Goal: Task Accomplishment & Management: Use online tool/utility

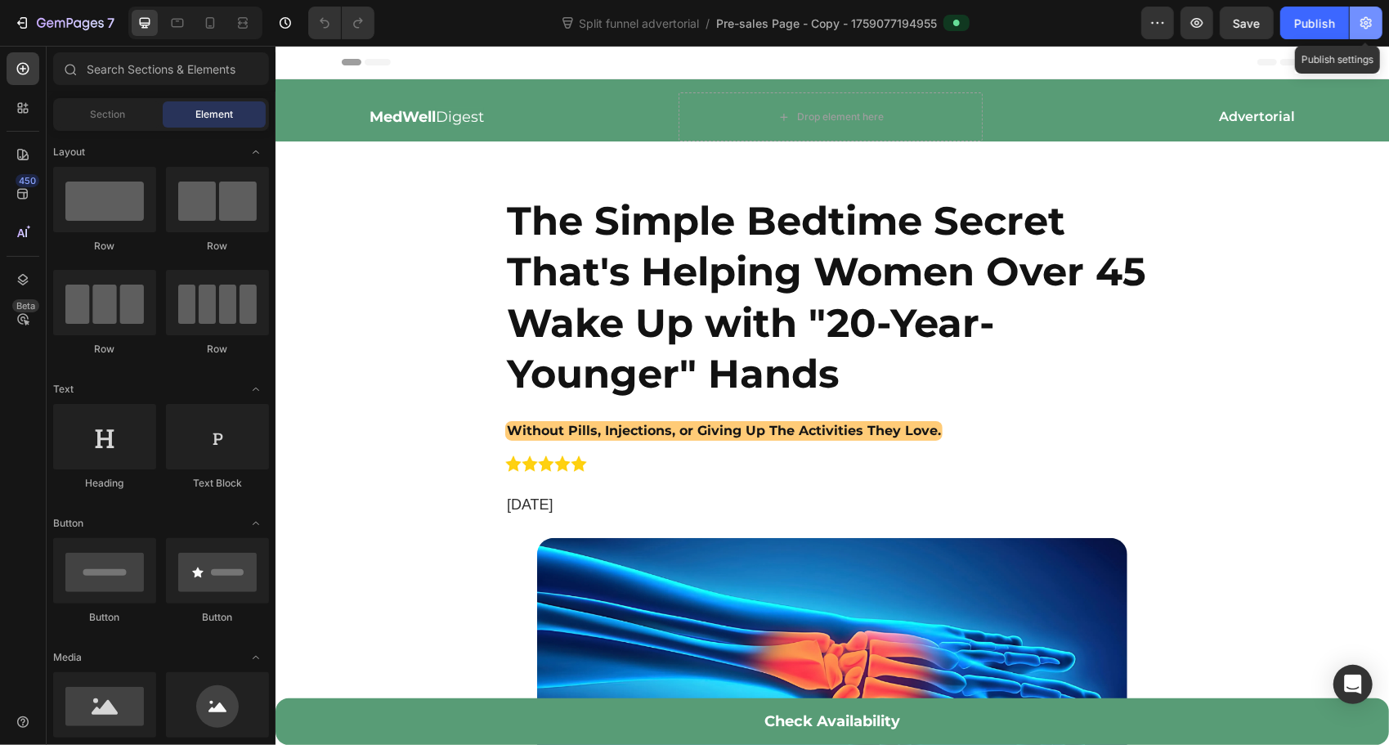
click at [1369, 28] on icon "button" at bounding box center [1366, 23] width 16 height 16
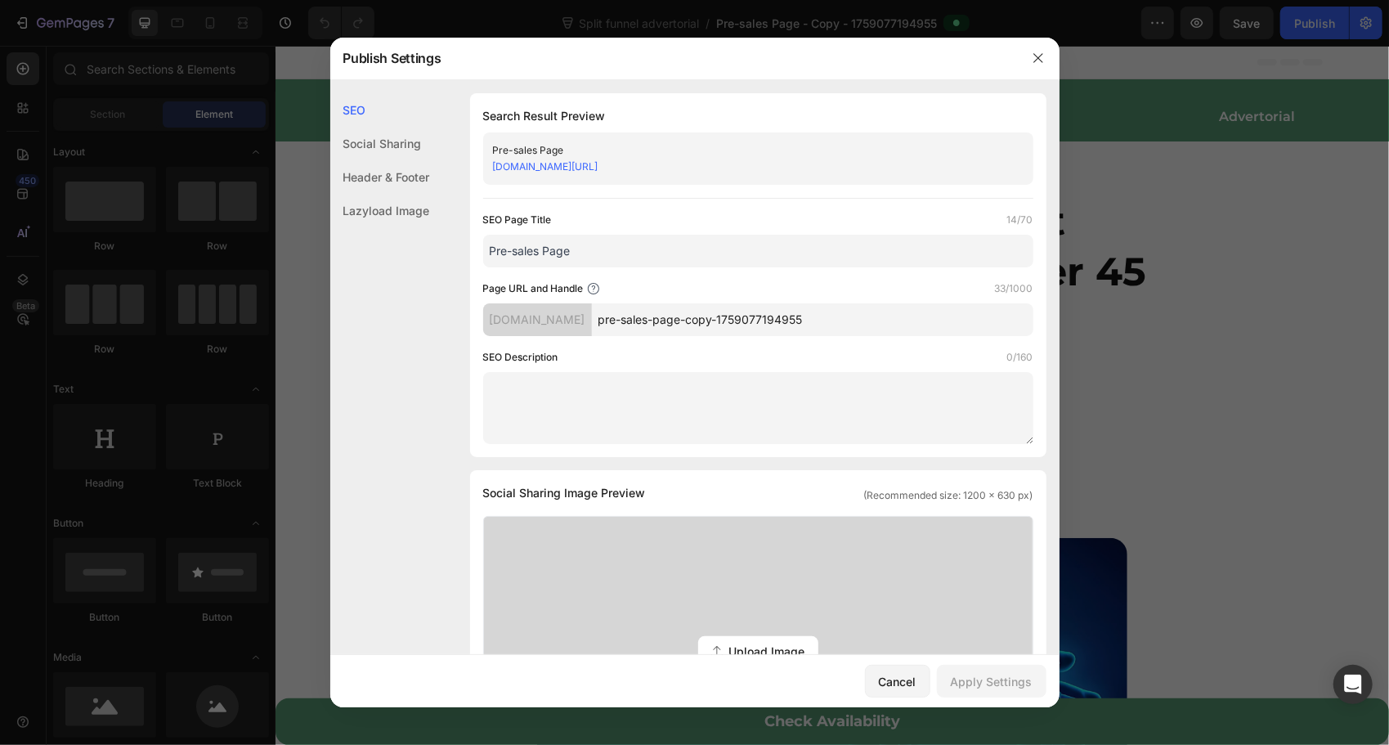
click at [599, 168] on link "3fb928.myshopify.com/pages/pre-sales-page-copy-1759077194955" at bounding box center [545, 166] width 105 height 12
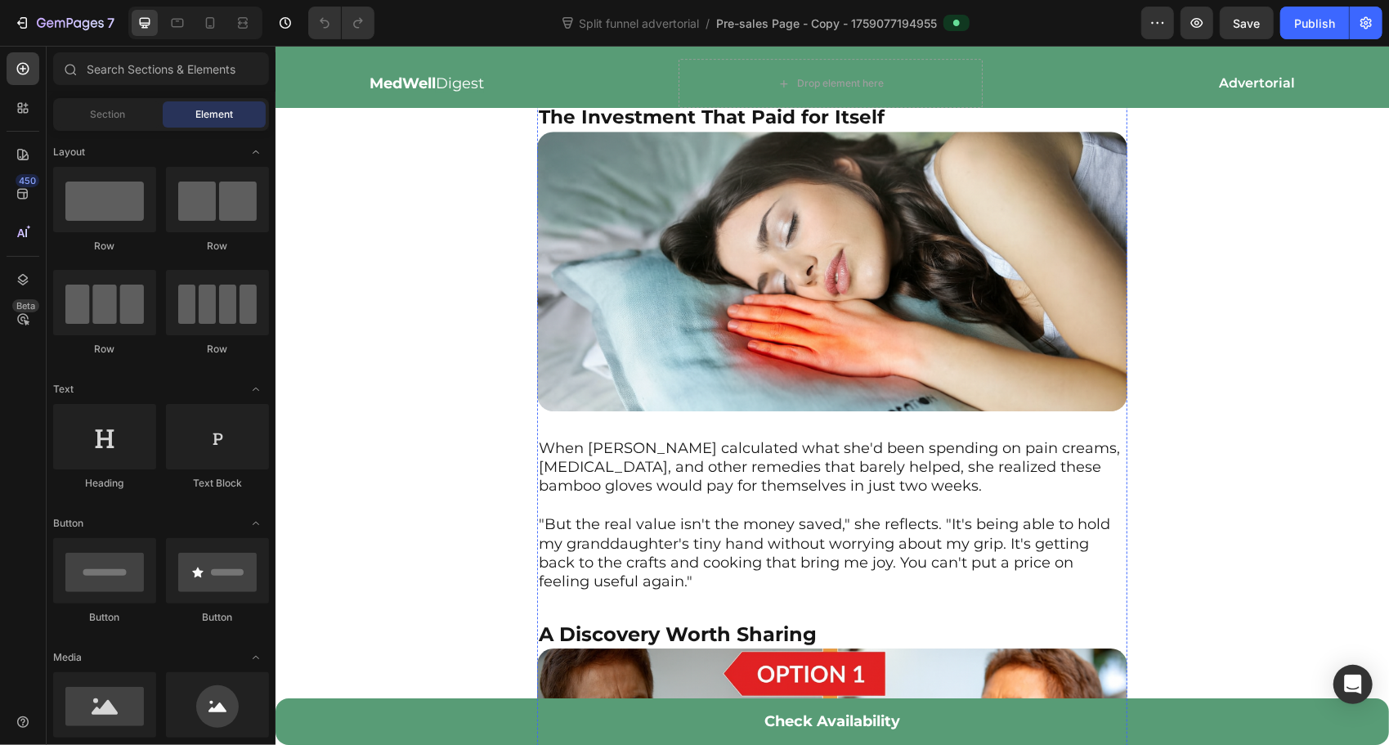
scroll to position [3298, 0]
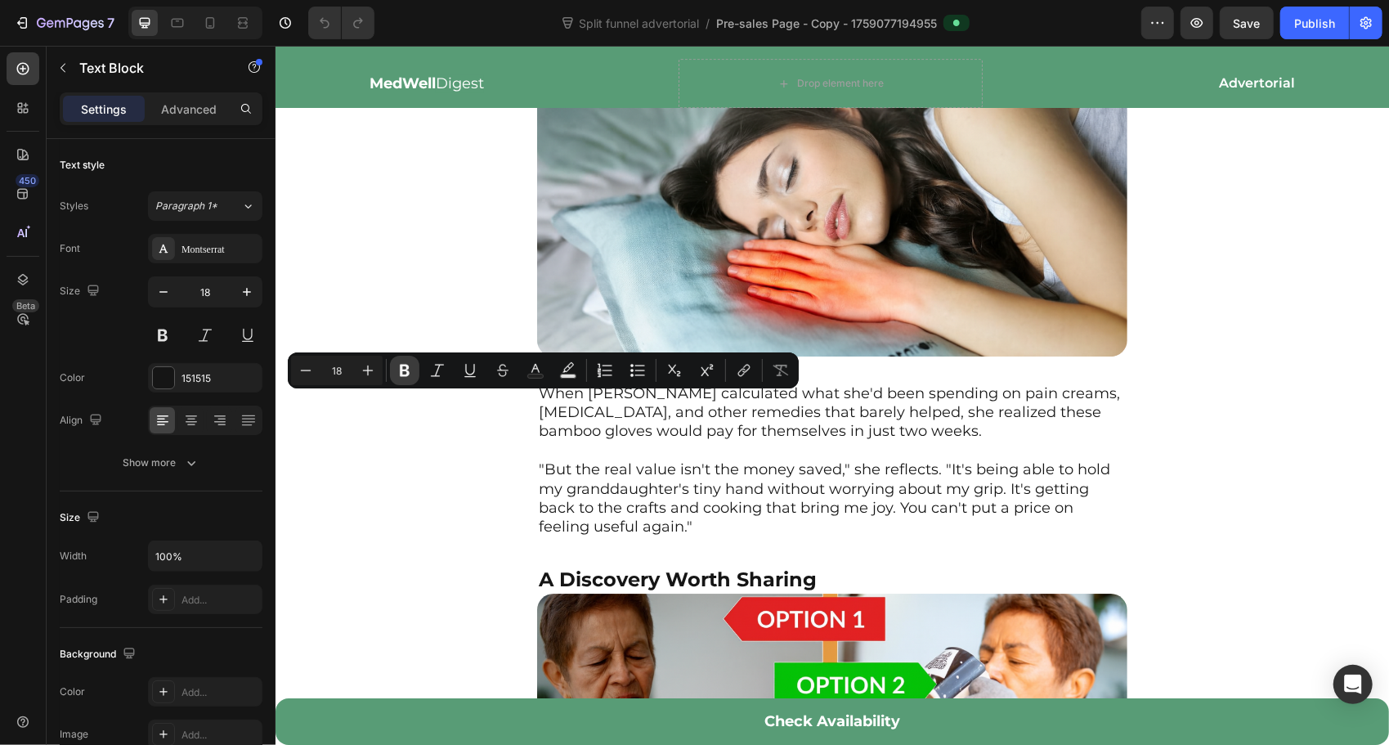
click at [406, 370] on icon "Editor contextual toolbar" at bounding box center [405, 371] width 10 height 12
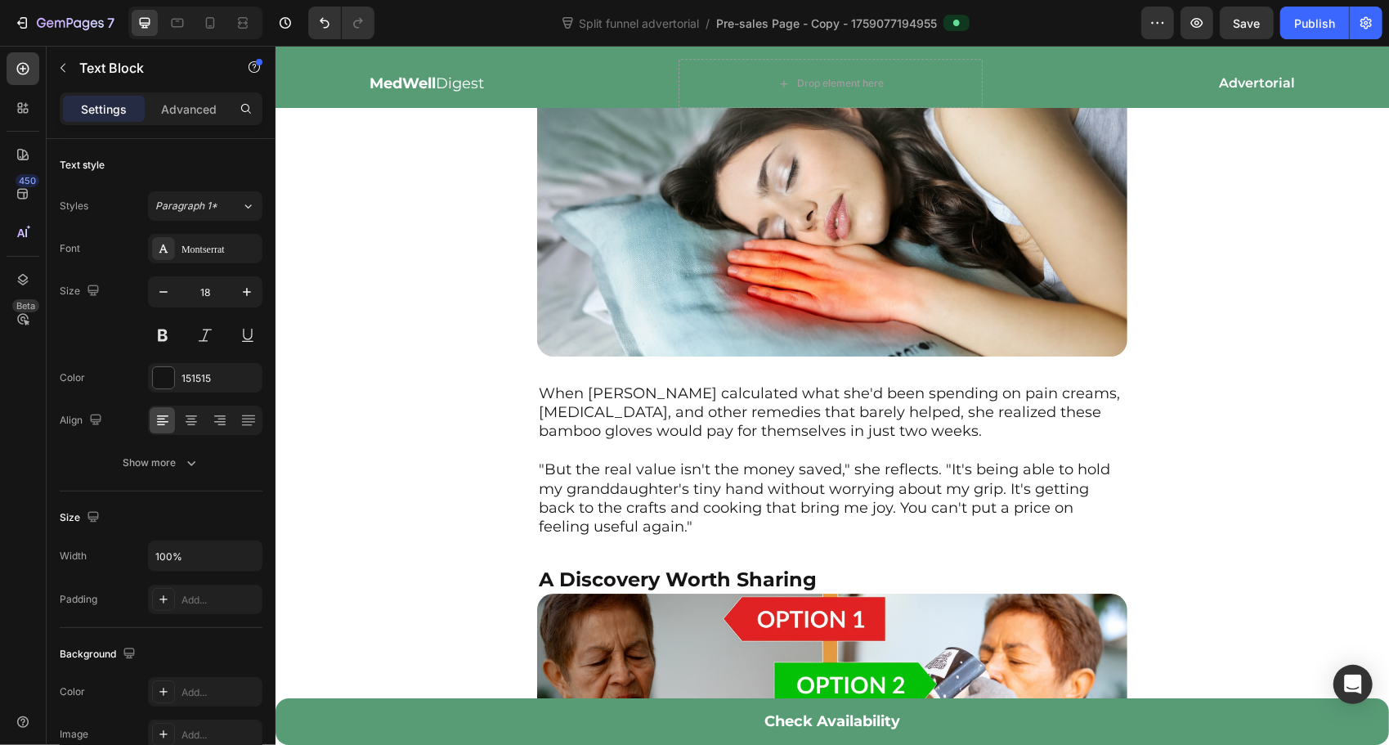
drag, startPoint x: 547, startPoint y: 459, endPoint x: 536, endPoint y: 459, distance: 10.6
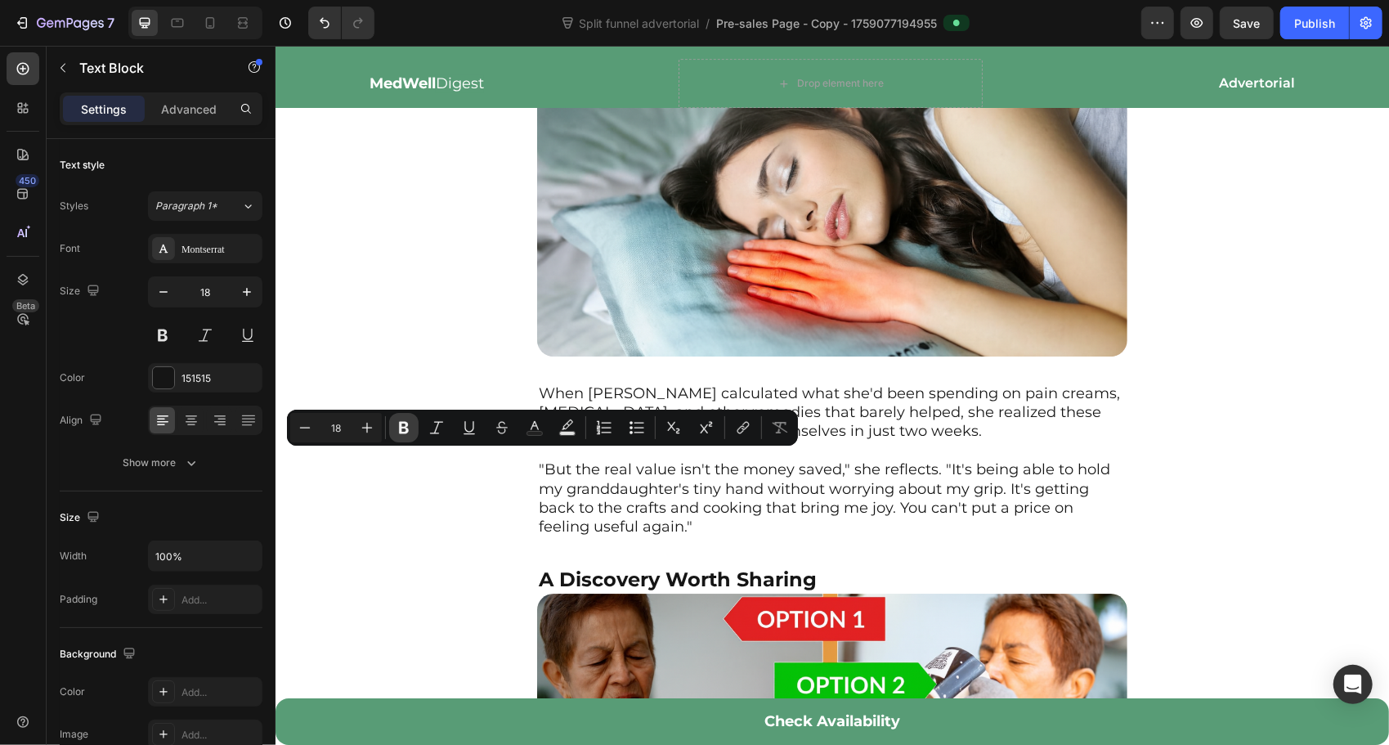
click at [412, 428] on button "Bold" at bounding box center [403, 427] width 29 height 29
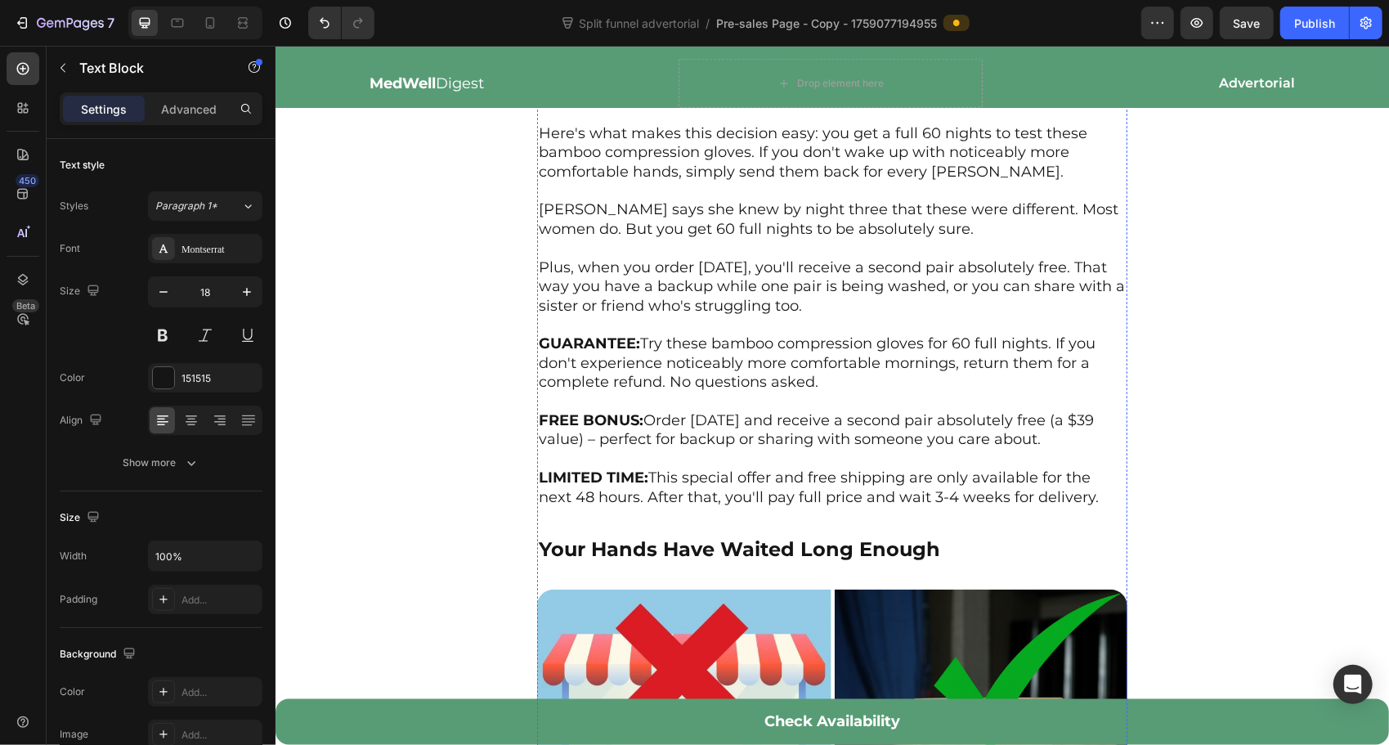
scroll to position [6005, 0]
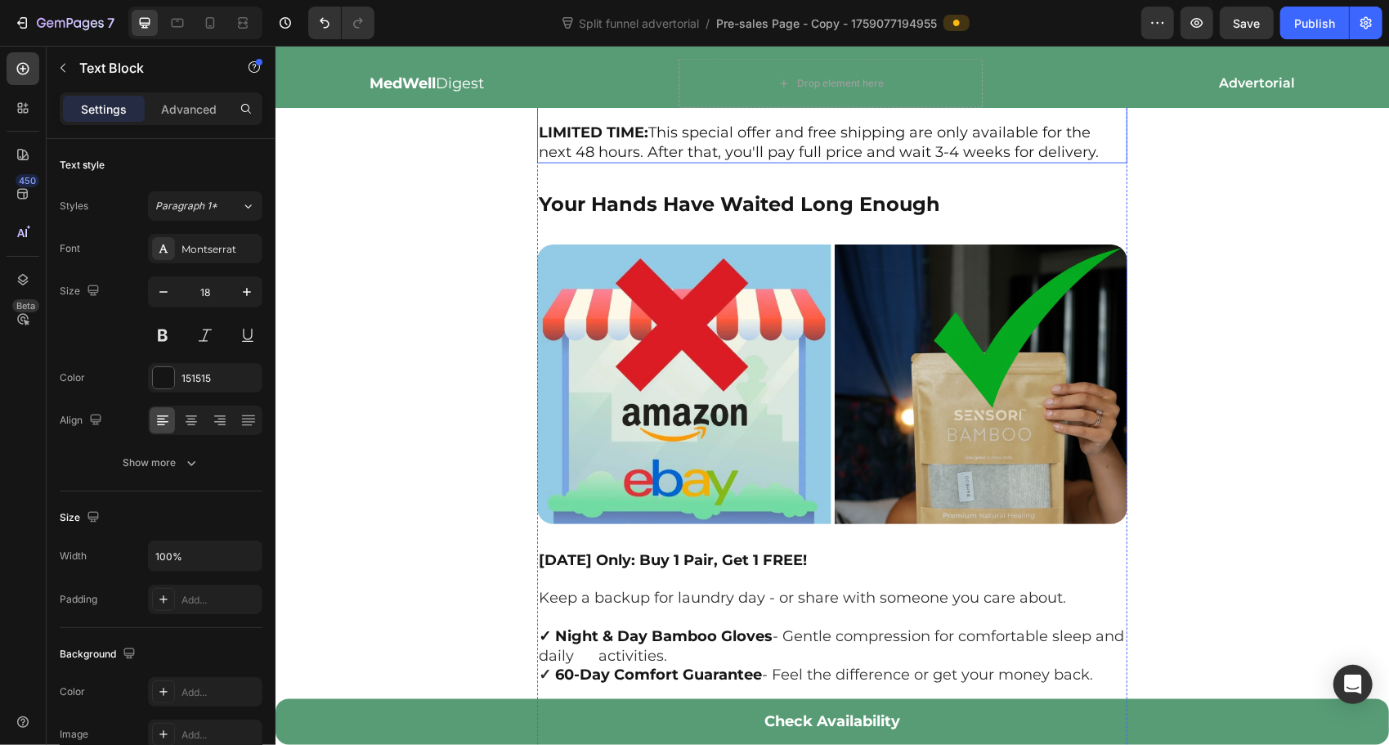
drag, startPoint x: 880, startPoint y: 581, endPoint x: 870, endPoint y: 585, distance: 10.3
click at [879, 104] on p "FREE BONUS: Order today and receive a second pair absolutely free (a $39 value)…" at bounding box center [831, 84] width 587 height 38
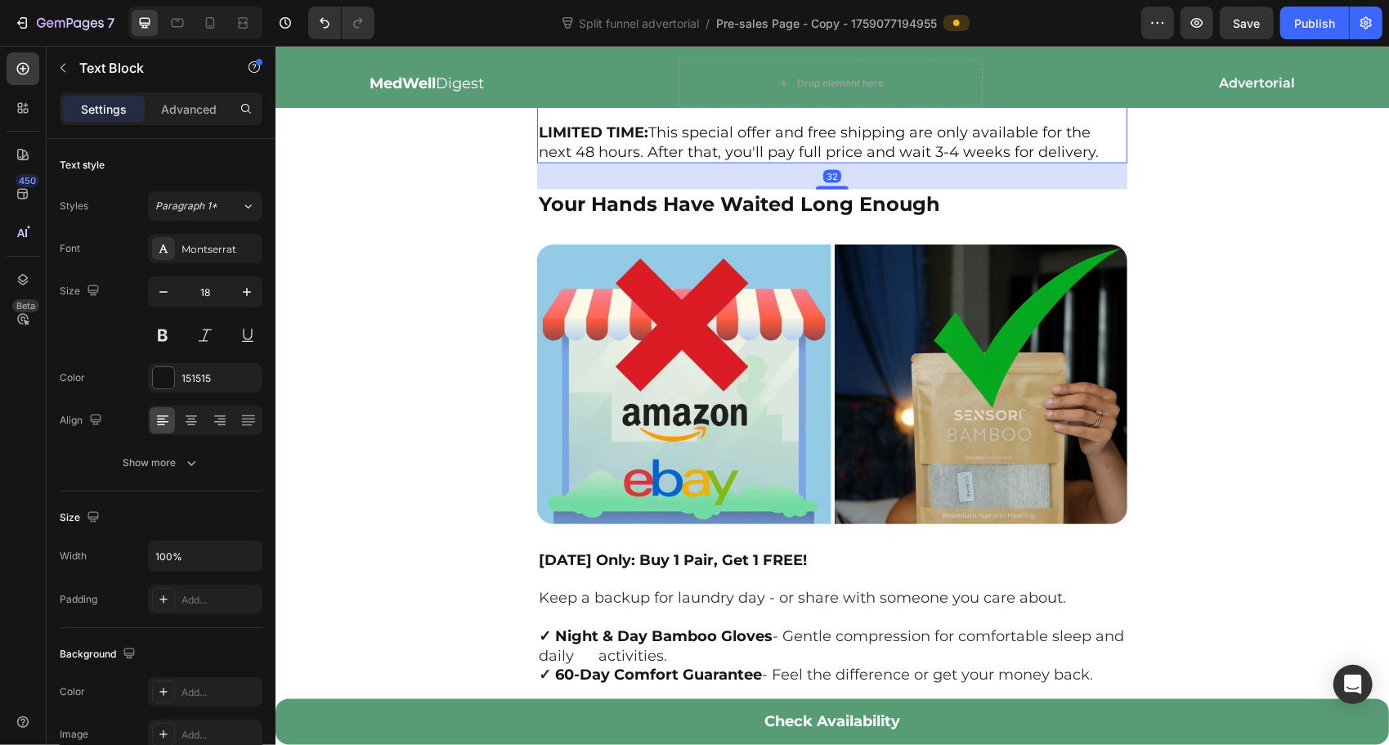
click at [1068, 104] on p "FREE BONUS: Order today and receive a second pair absolutely free (a $39 value)…" at bounding box center [831, 84] width 587 height 38
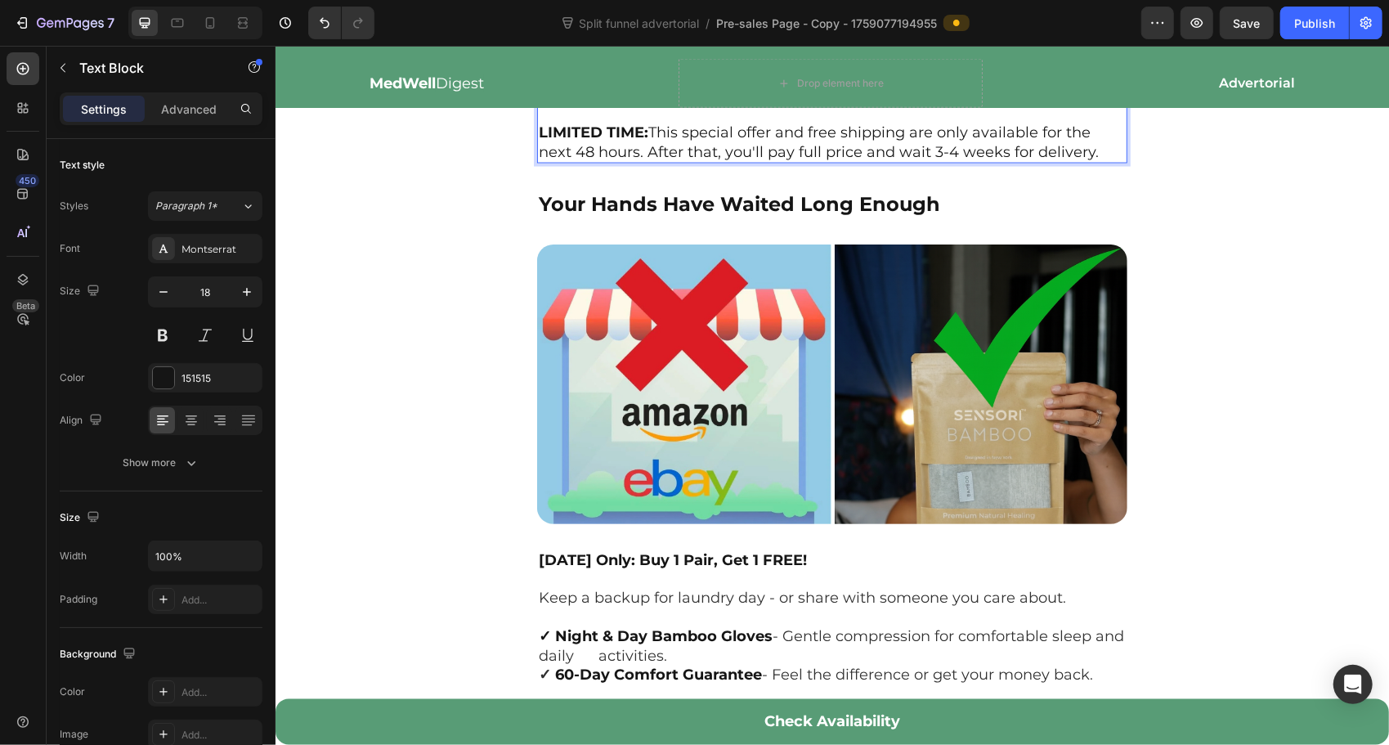
click at [1074, 104] on p "FREE BONUS: Order today and receive a second pair absolutely free (a $39 value)…" at bounding box center [831, 84] width 587 height 38
click at [1072, 104] on p "FREE BONUS: Order today and receive a second pair absolutely free (a $9 value) …" at bounding box center [831, 84] width 587 height 38
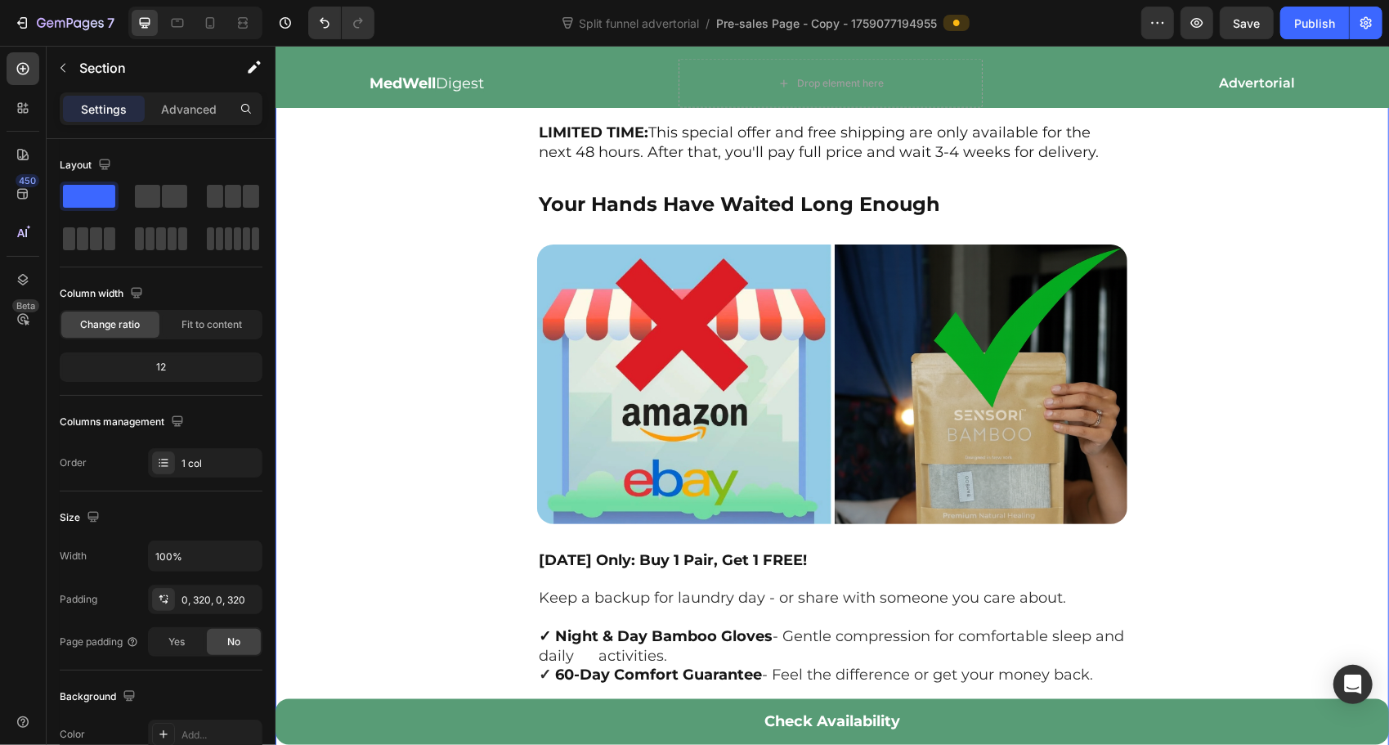
click at [1274, 28] on button "Save" at bounding box center [1247, 23] width 54 height 33
click at [1310, 34] on button "Publish" at bounding box center [1314, 23] width 69 height 33
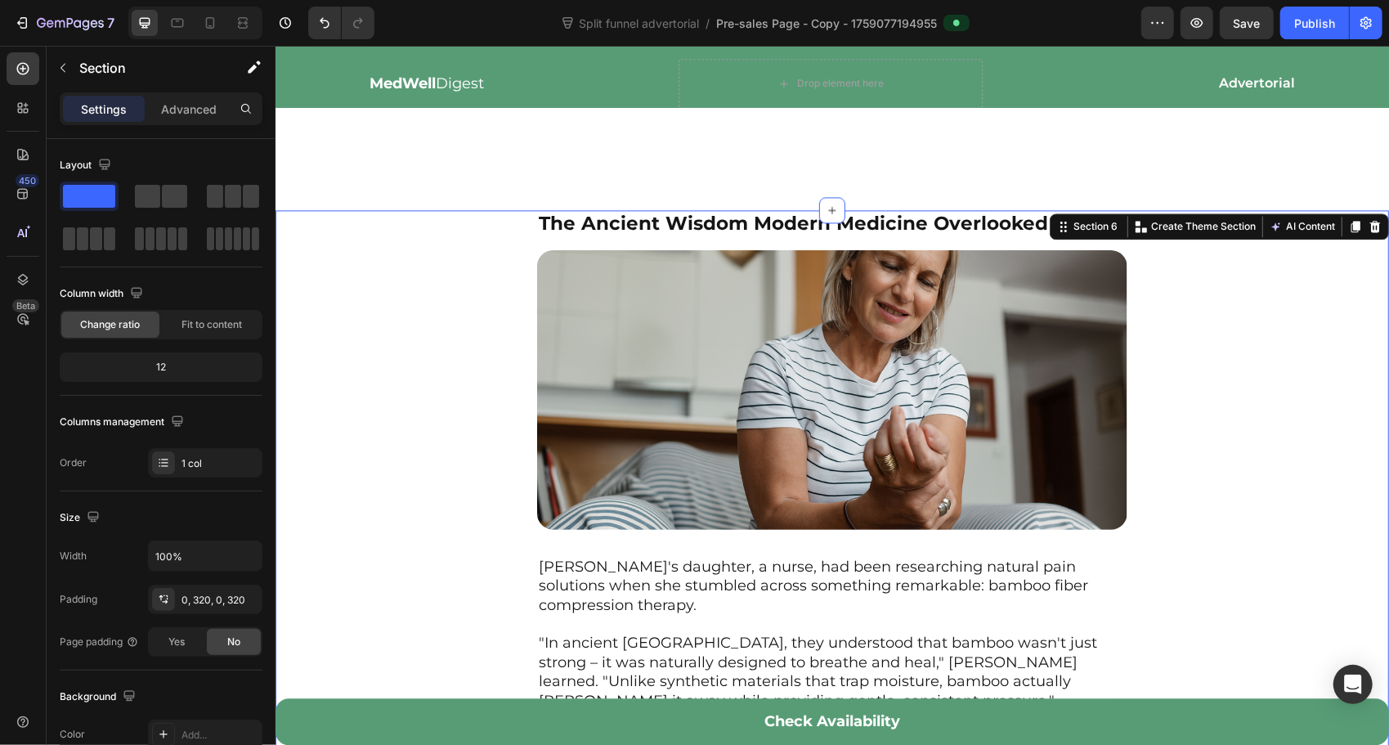
scroll to position [2343, 0]
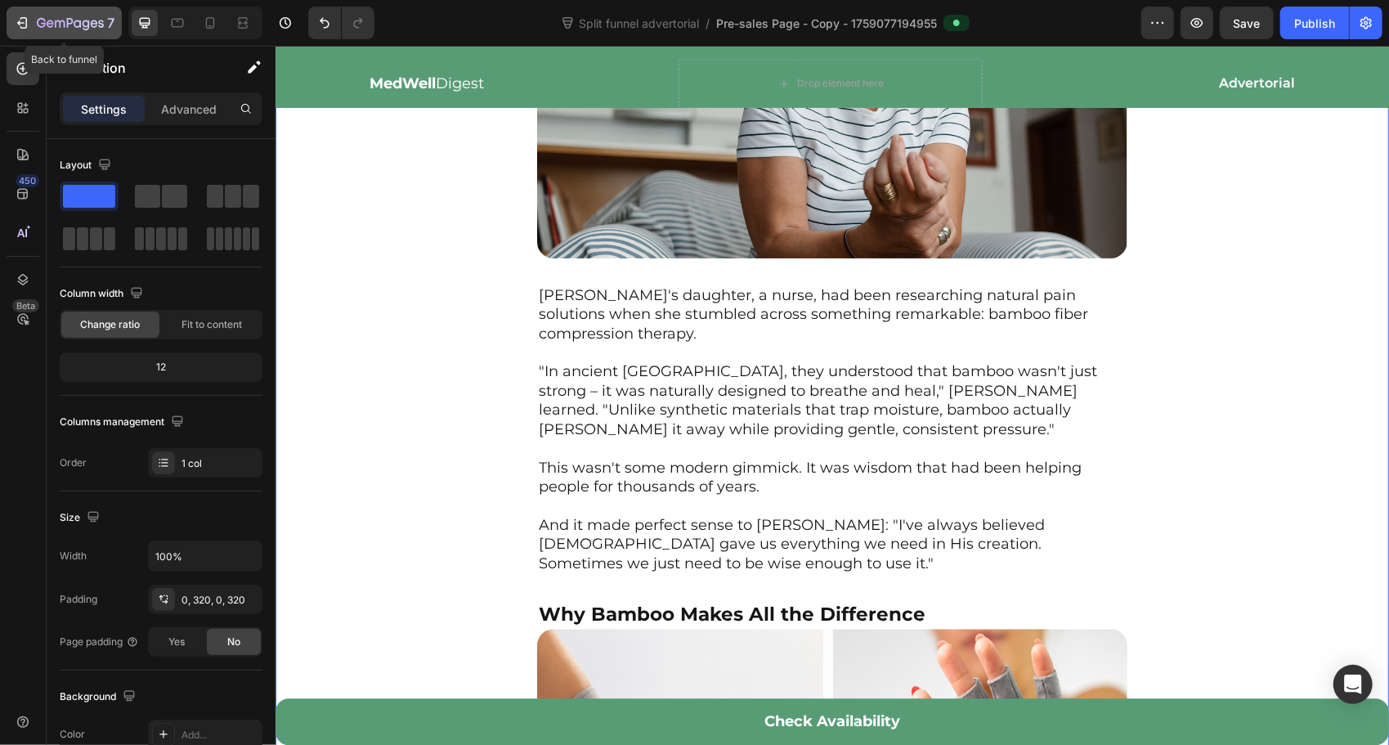
click at [23, 18] on icon "button" at bounding box center [23, 22] width 7 height 11
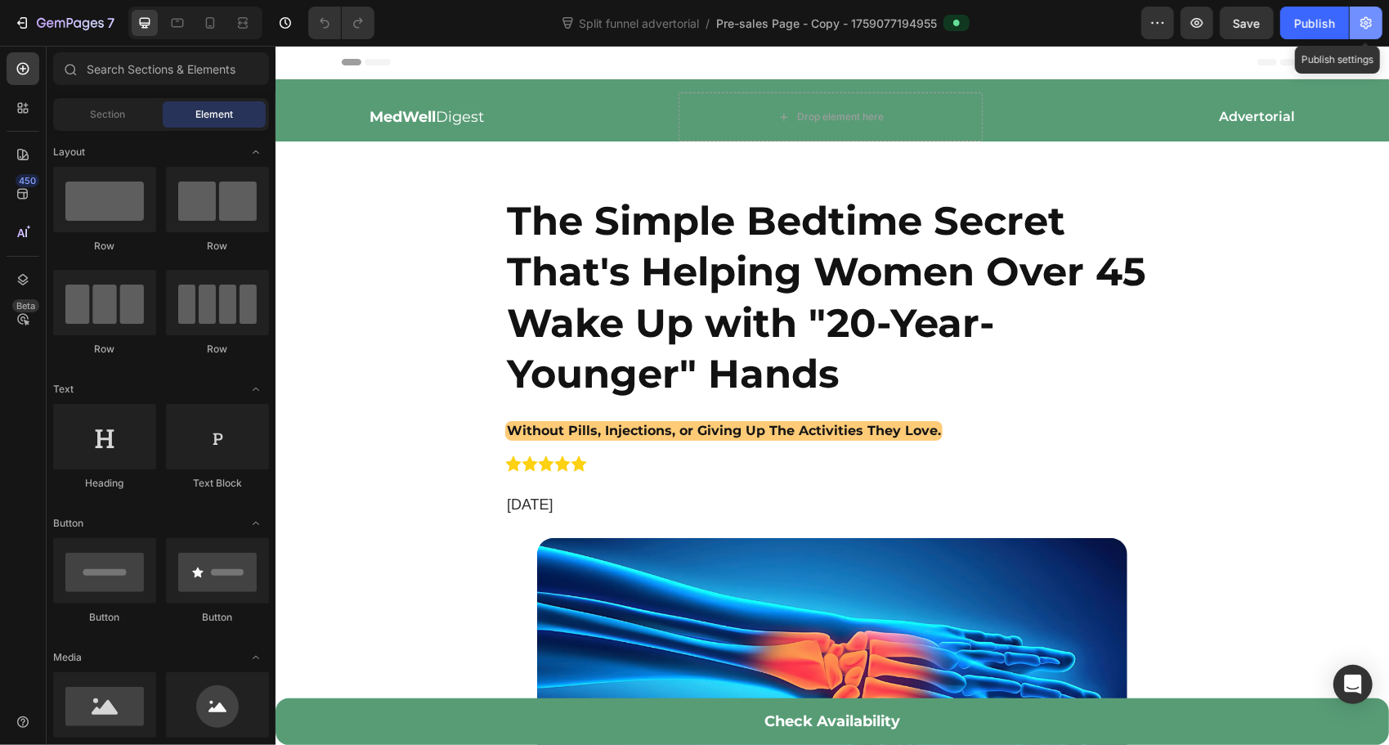
click at [1371, 25] on icon "button" at bounding box center [1366, 23] width 11 height 12
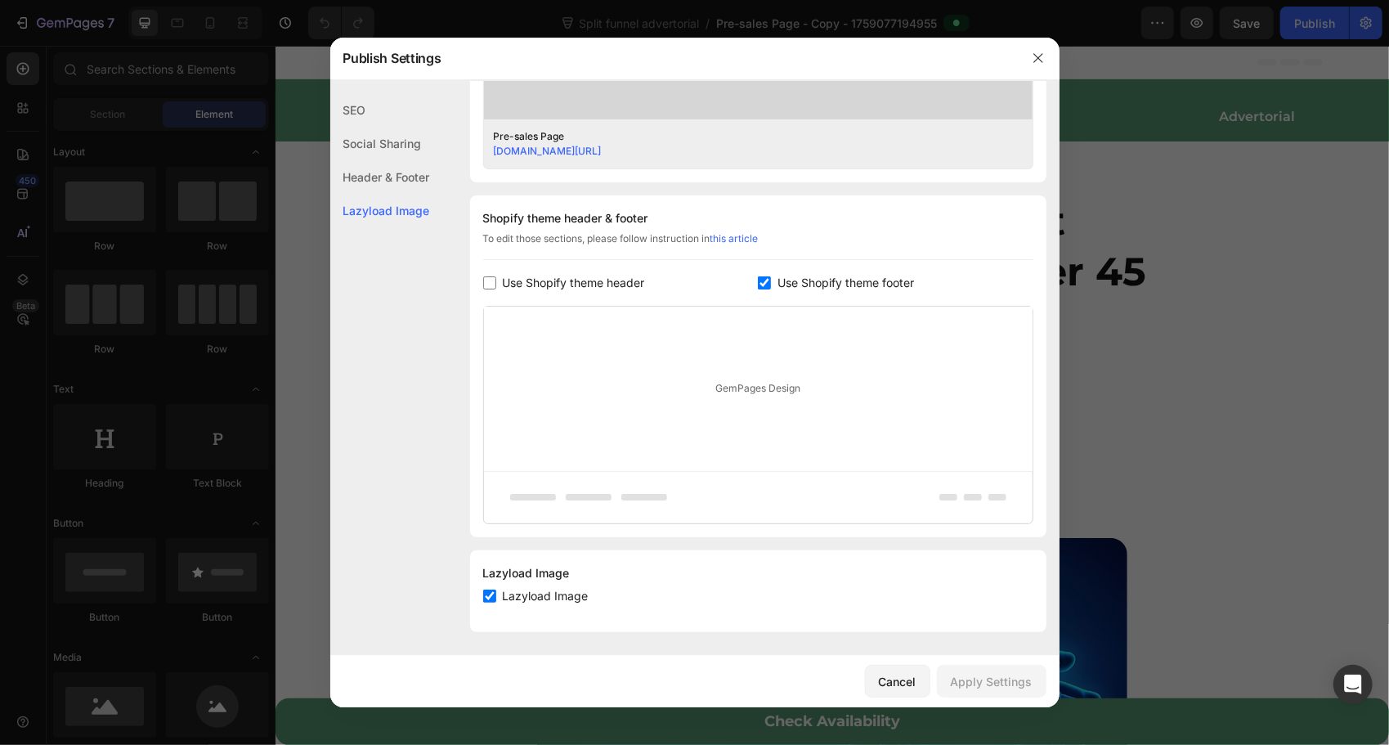
scroll to position [68, 0]
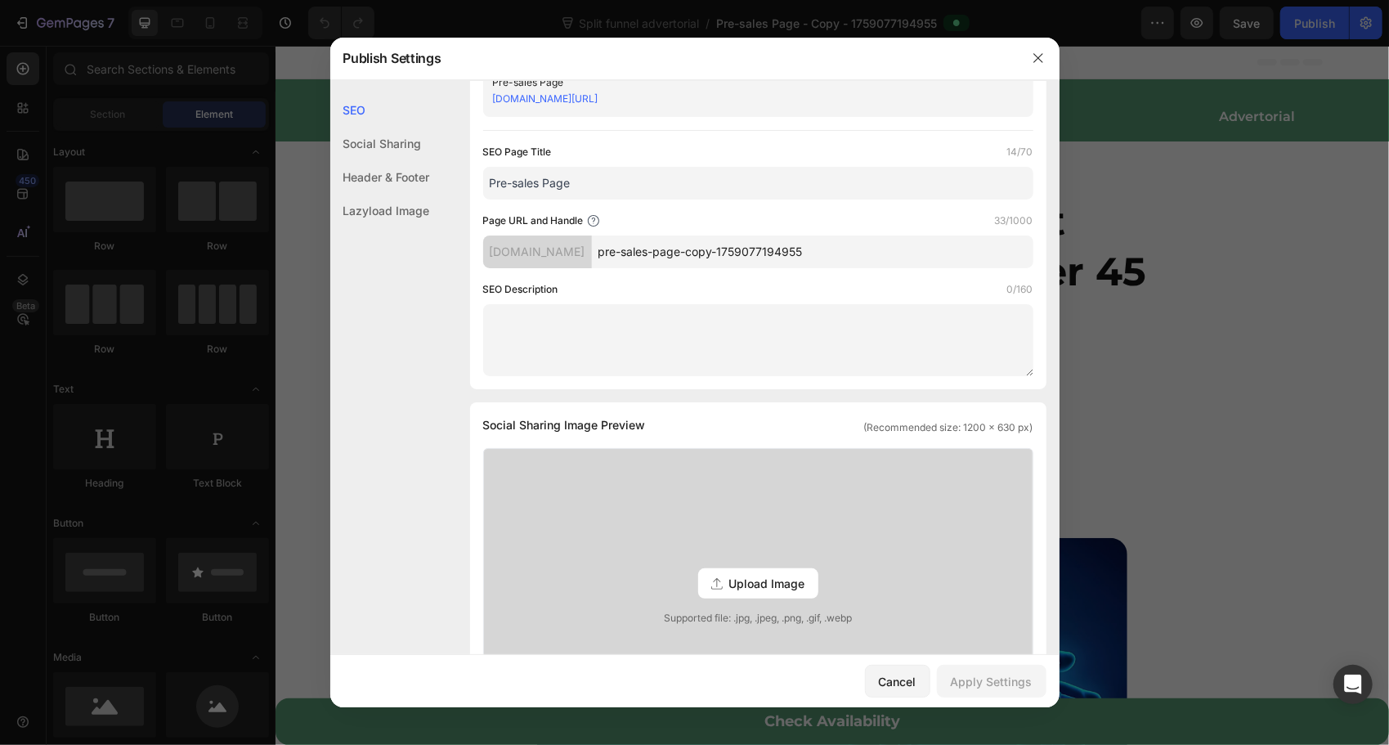
click at [849, 251] on input "pre-sales-page-copy-1759077194955" at bounding box center [813, 251] width 442 height 33
click at [566, 258] on div "3fb928.myshopify.com" at bounding box center [537, 251] width 109 height 33
click at [566, 249] on div "3fb928.myshopify.com" at bounding box center [537, 251] width 109 height 33
drag, startPoint x: 1032, startPoint y: 61, endPoint x: 306, endPoint y: 33, distance: 726.6
click at [1032, 61] on icon "button" at bounding box center [1038, 58] width 13 height 13
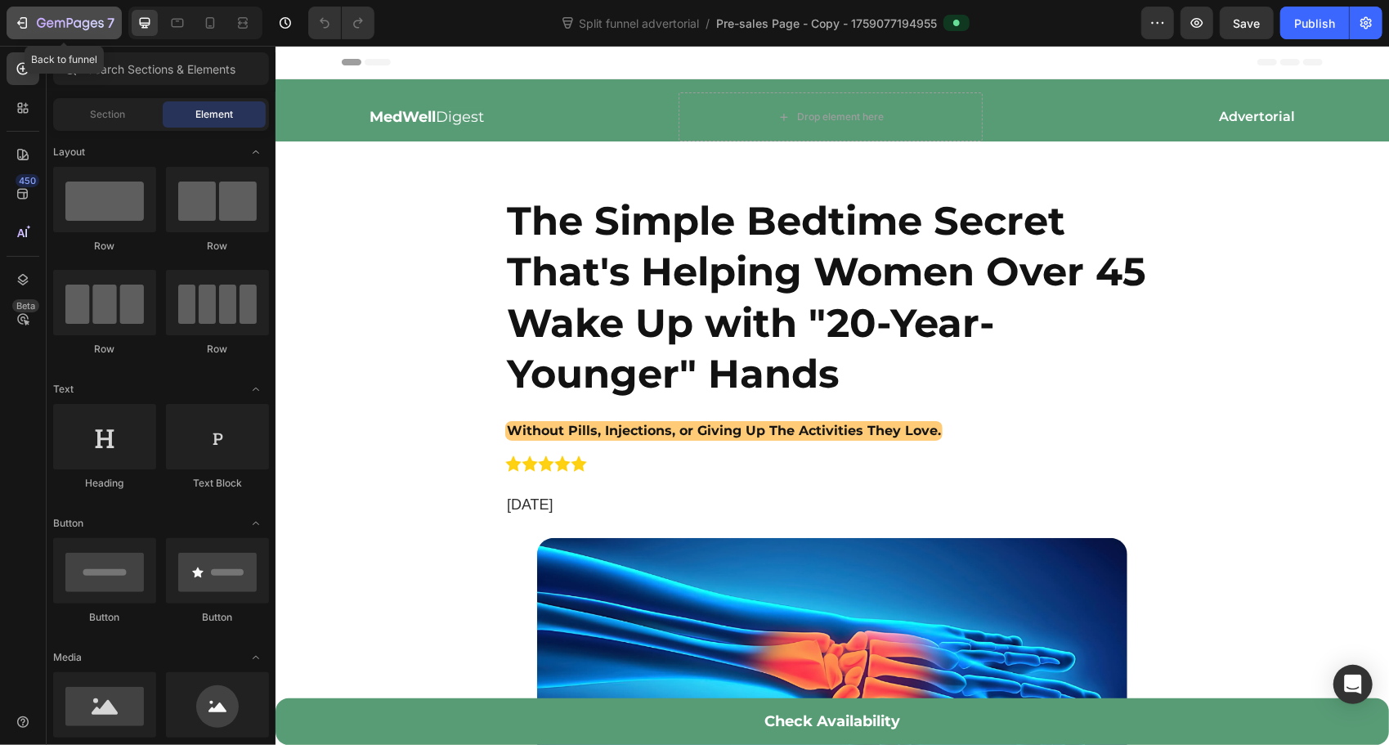
click at [16, 25] on icon "button" at bounding box center [22, 23] width 16 height 16
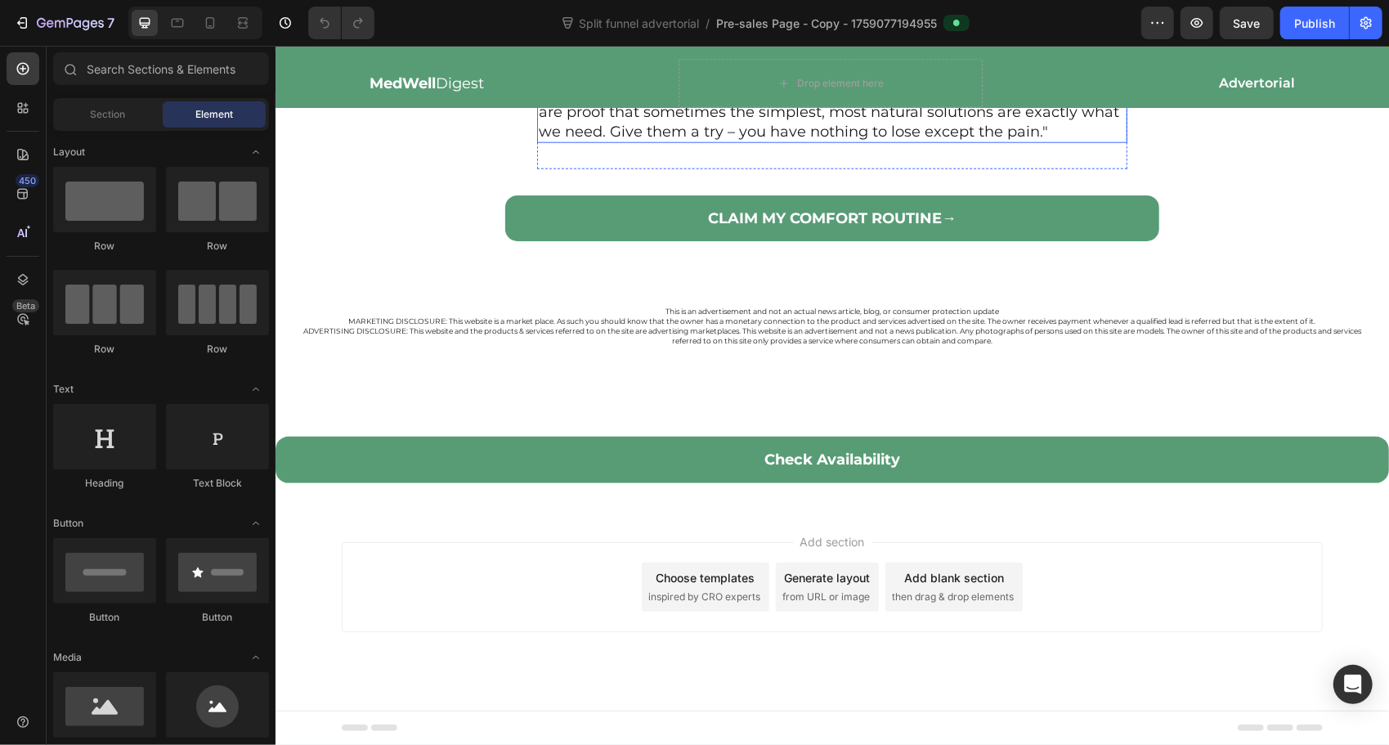
scroll to position [6894, 0]
click at [867, 240] on button "CLAIM MY COMFORT ROUTINE→" at bounding box center [831, 218] width 654 height 46
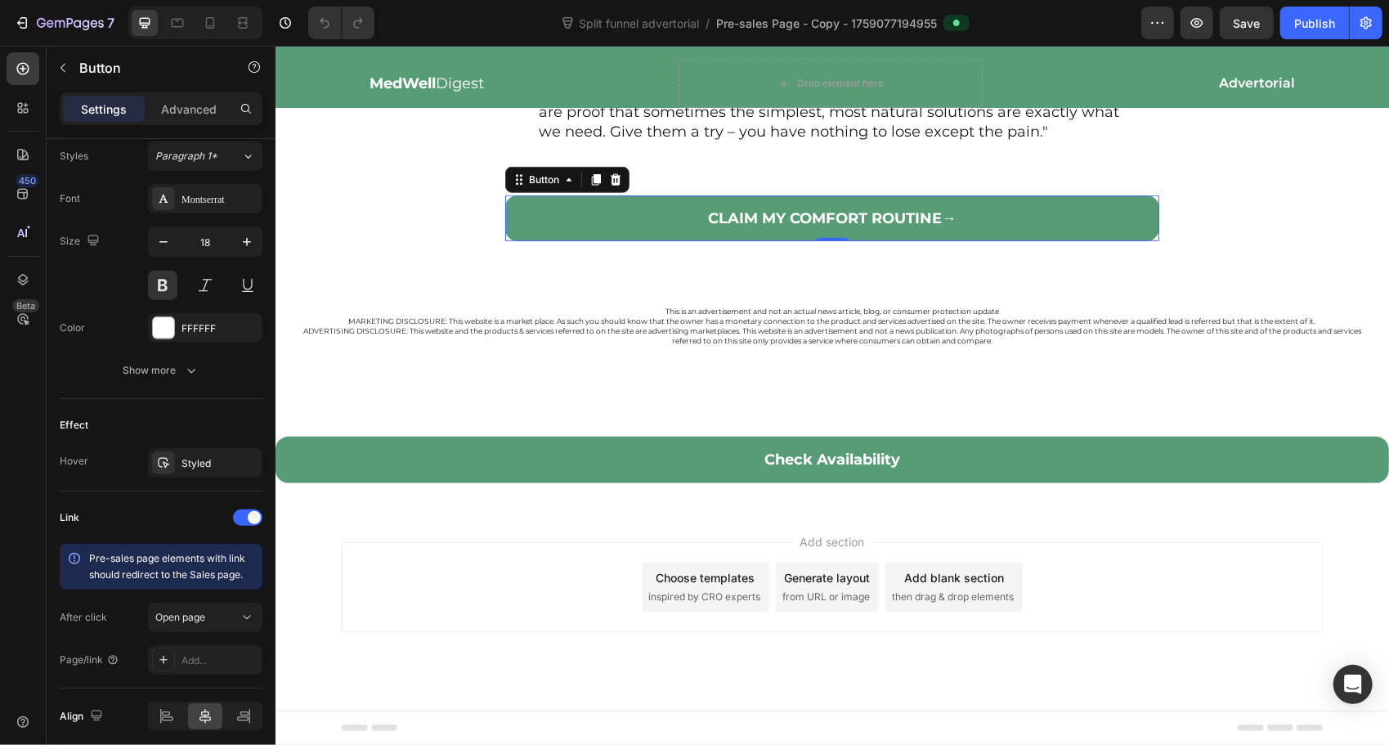
scroll to position [660, 0]
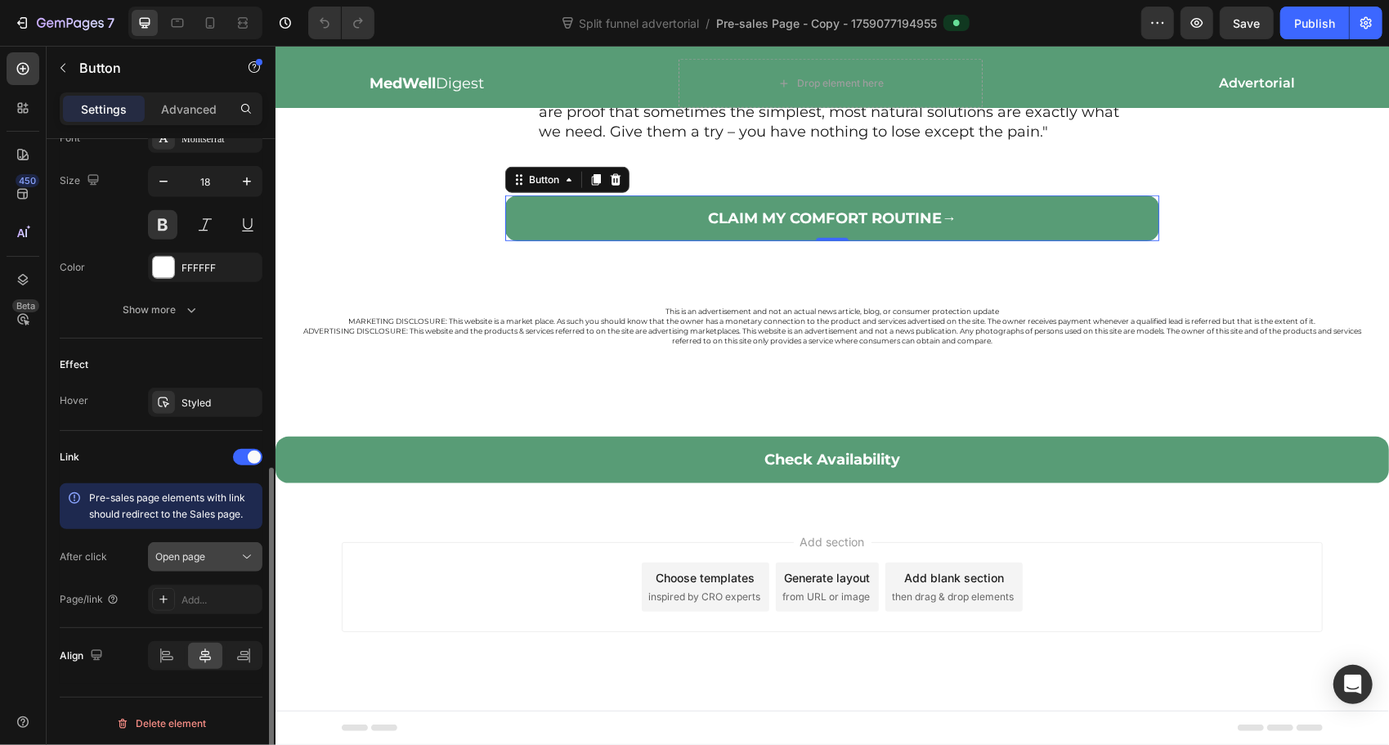
click at [217, 553] on div "Open page" at bounding box center [196, 556] width 83 height 15
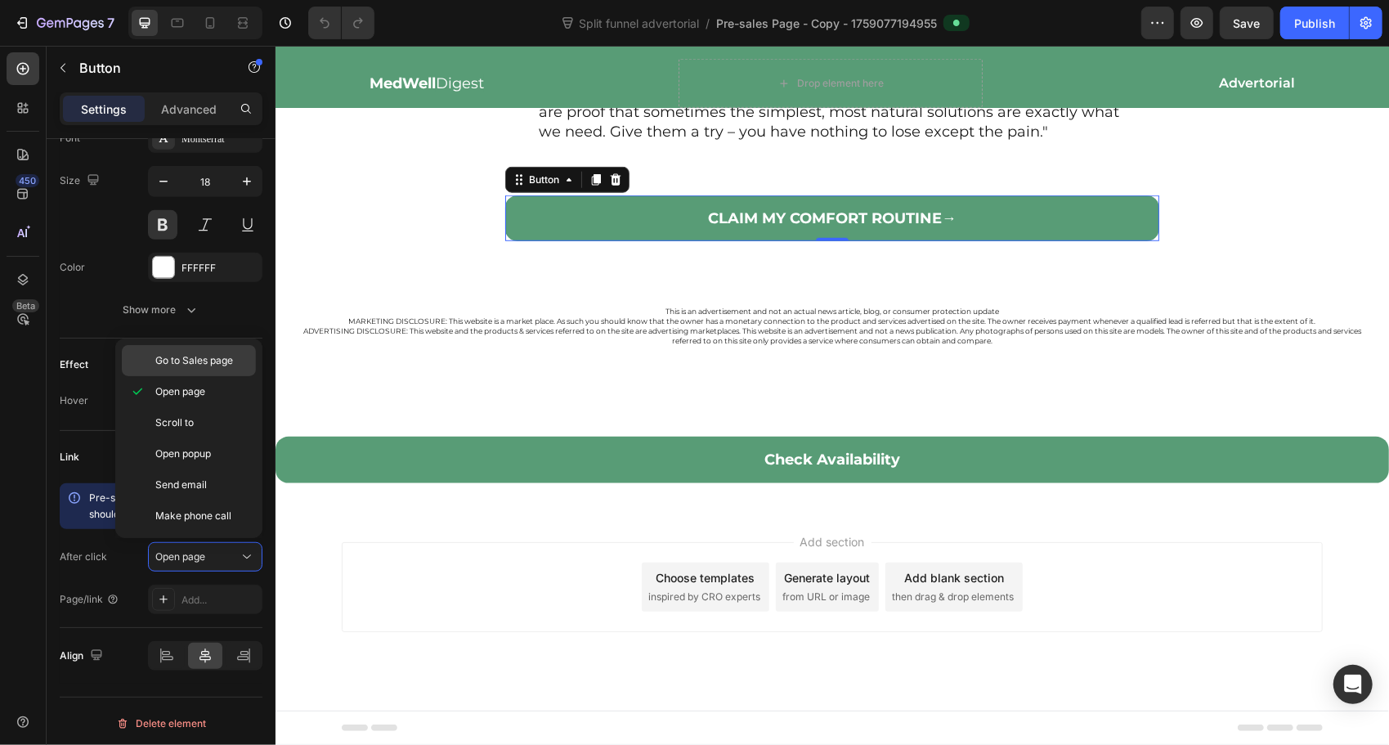
click at [231, 370] on div "Go to Sales page" at bounding box center [189, 360] width 134 height 31
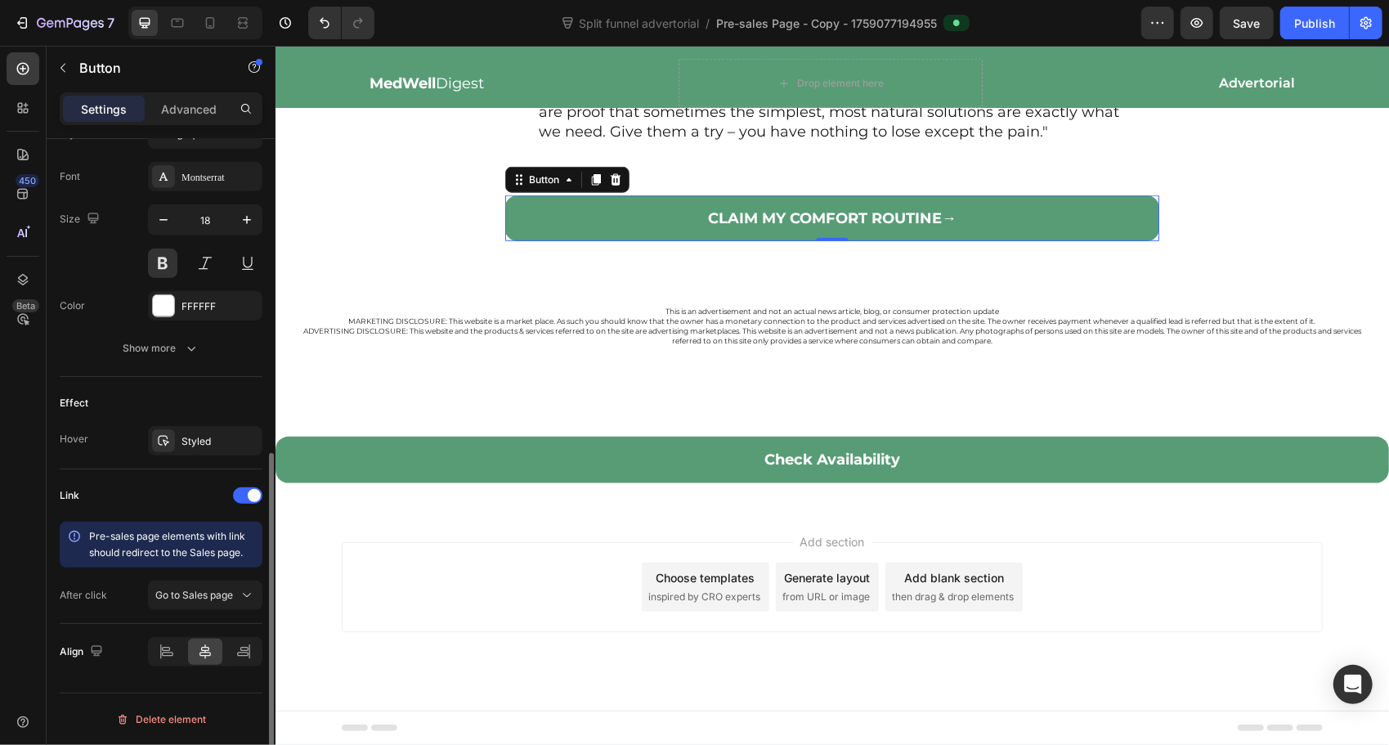
scroll to position [617, 0]
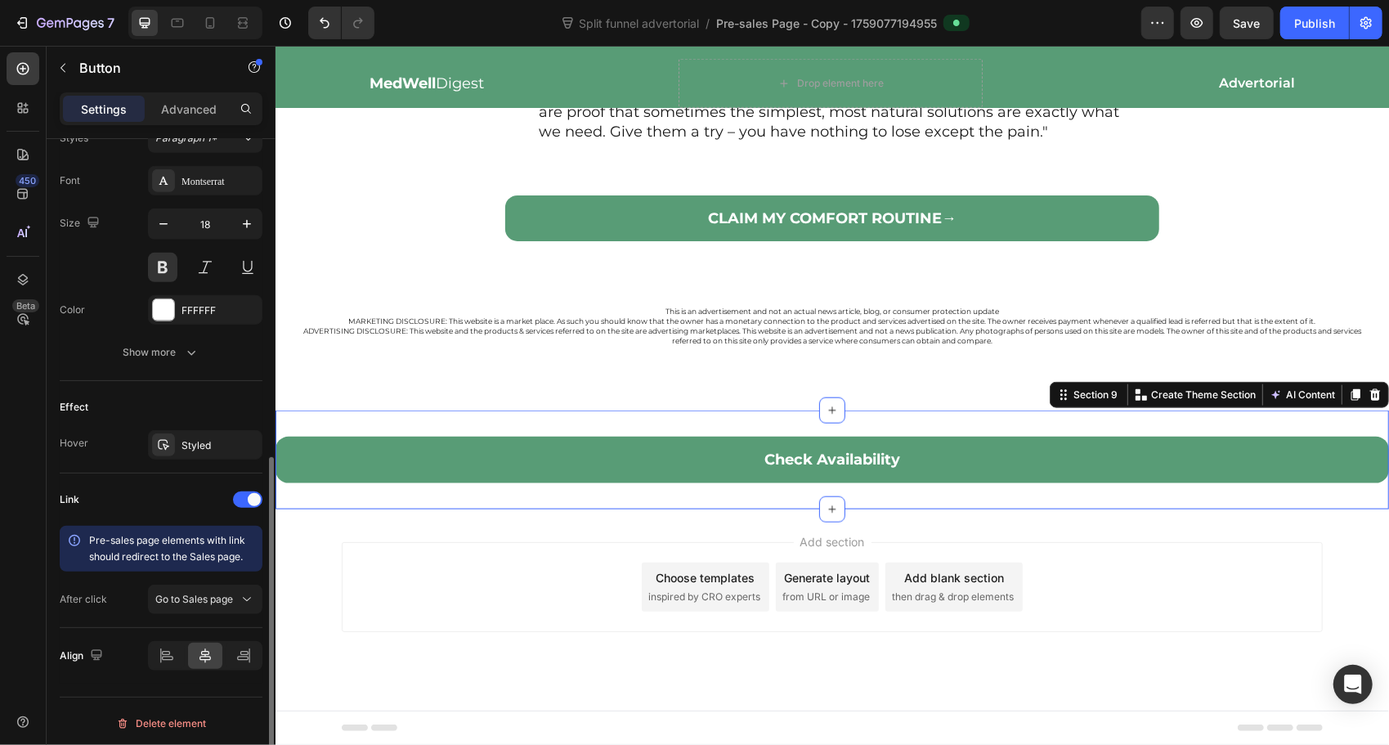
click at [824, 495] on div "Check Availability Button Section 9 You can create reusable sections Create The…" at bounding box center [832, 459] width 1114 height 98
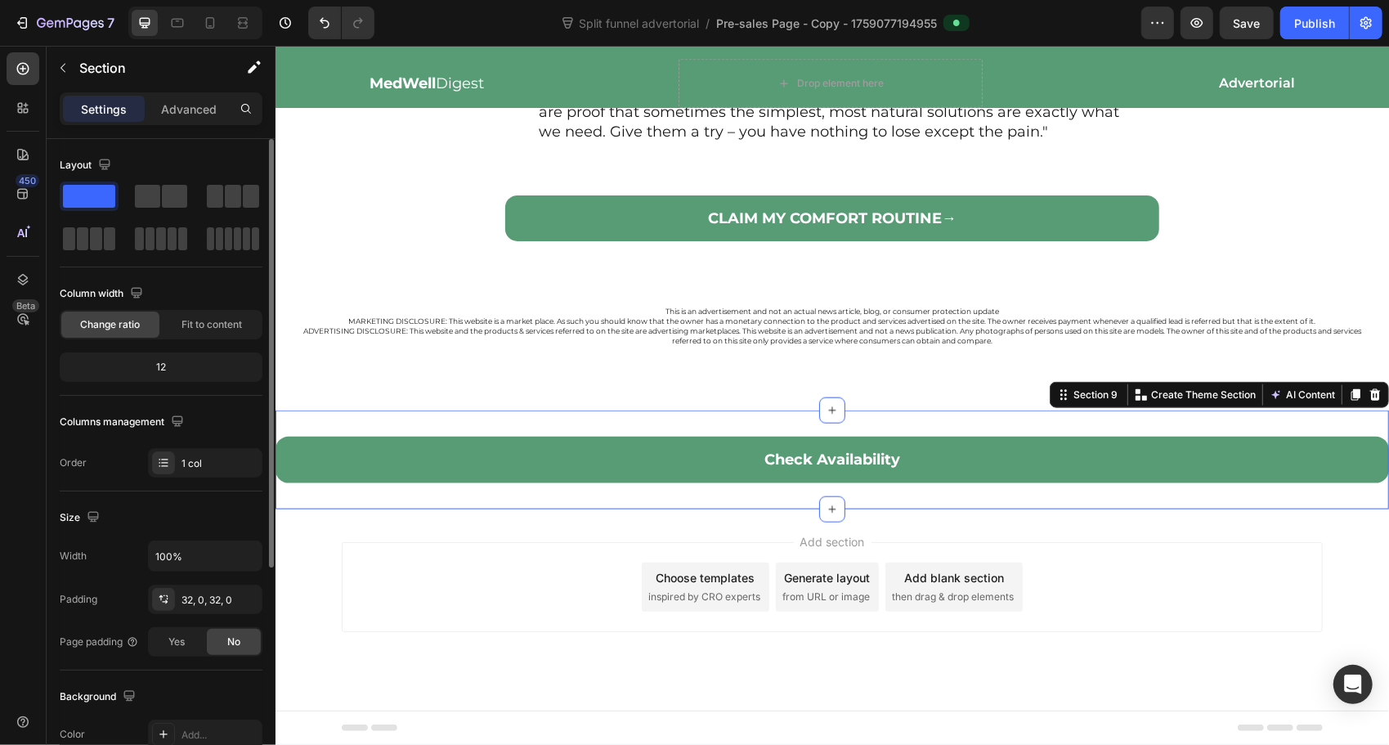
scroll to position [343, 0]
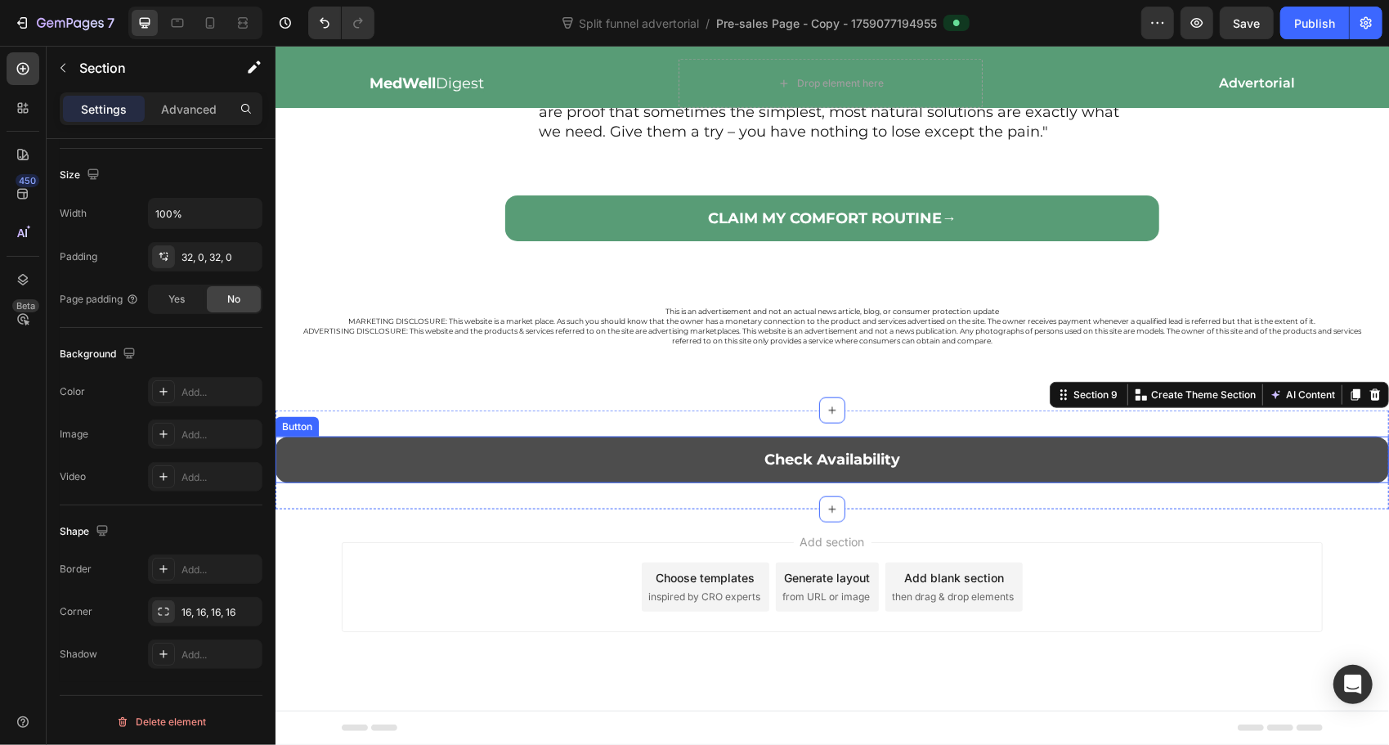
click at [388, 482] on link "Check Availability" at bounding box center [832, 459] width 1114 height 46
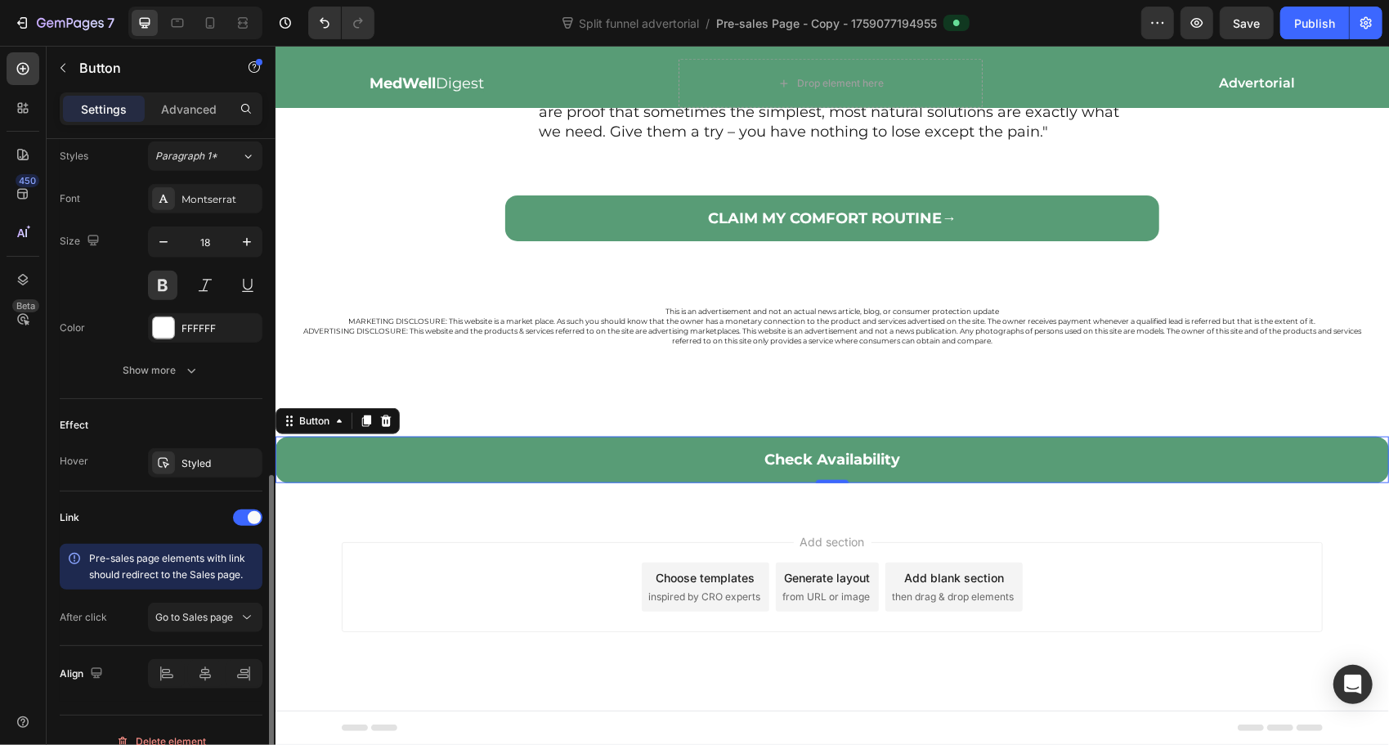
scroll to position [617, 0]
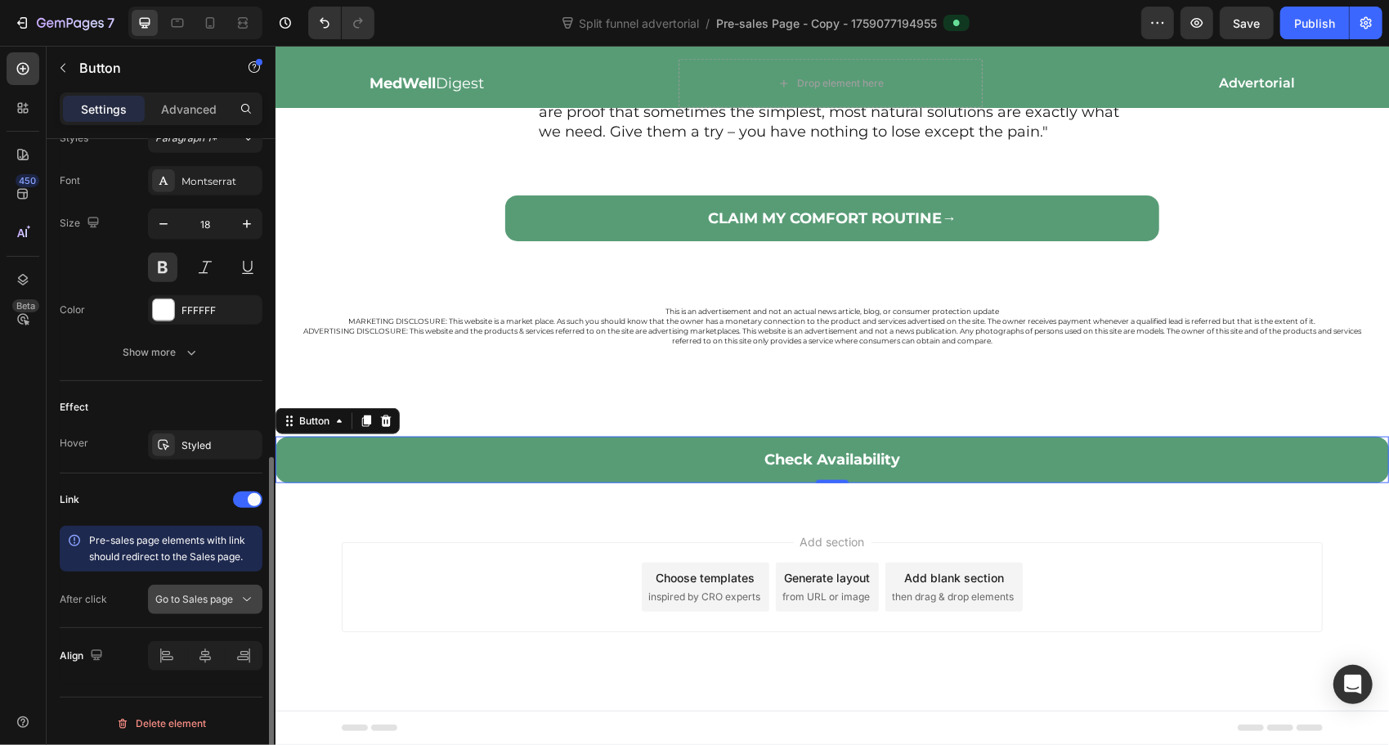
click at [244, 597] on icon at bounding box center [247, 599] width 16 height 16
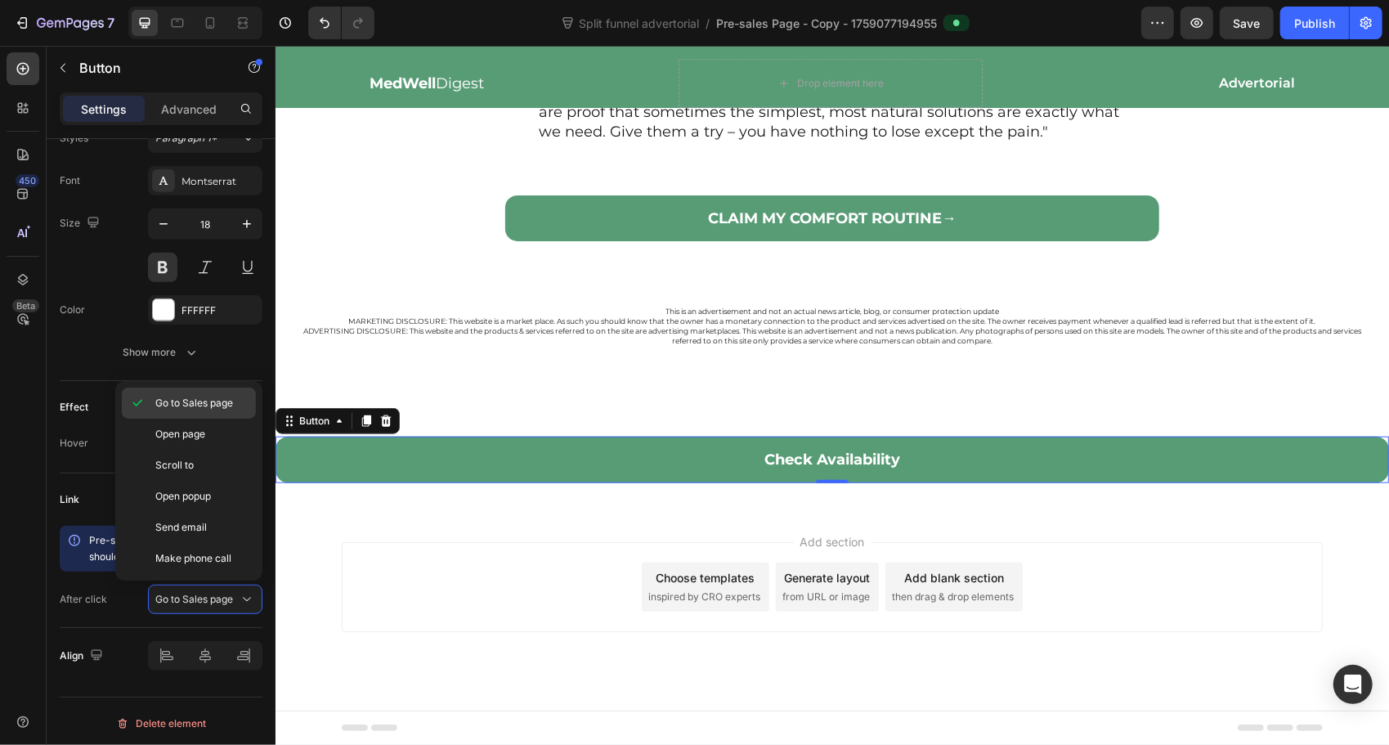
click at [230, 398] on span "Go to Sales page" at bounding box center [194, 403] width 78 height 15
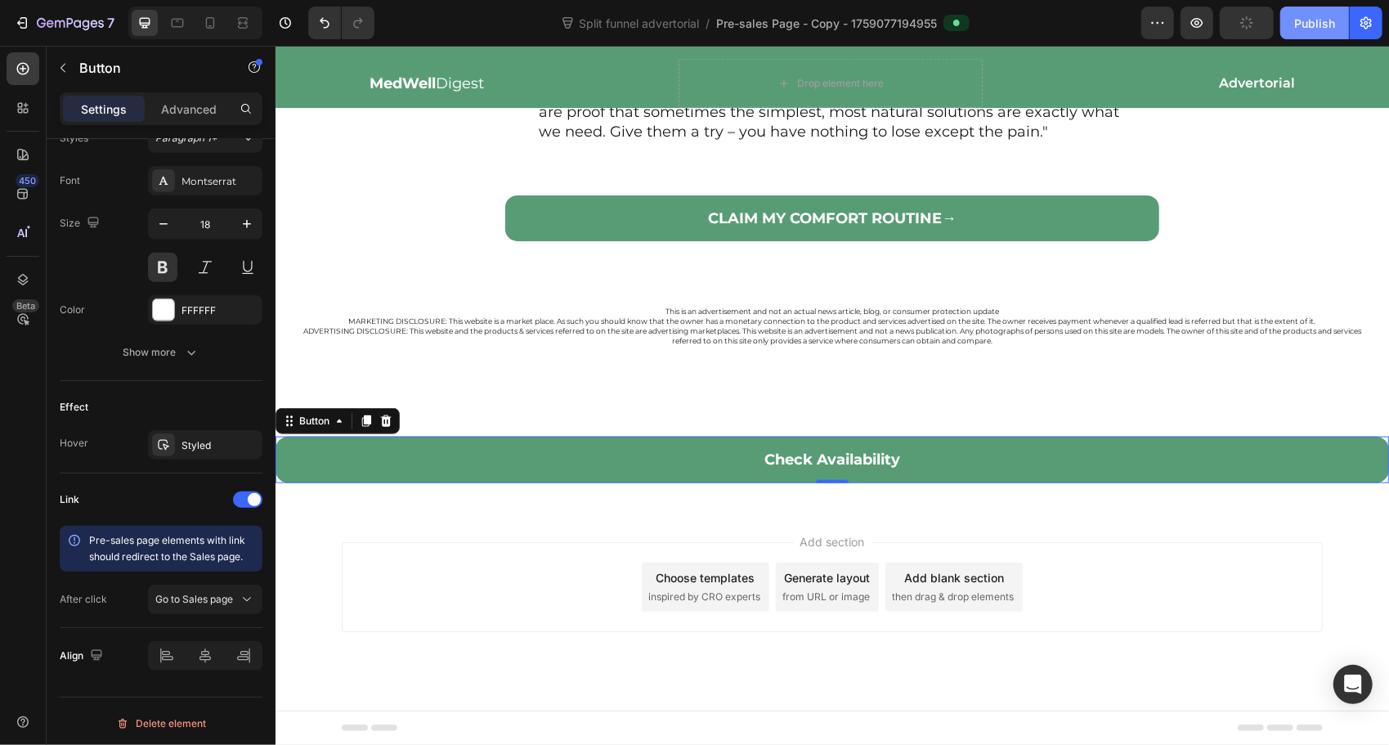
click at [1316, 29] on div "Publish" at bounding box center [1314, 23] width 41 height 17
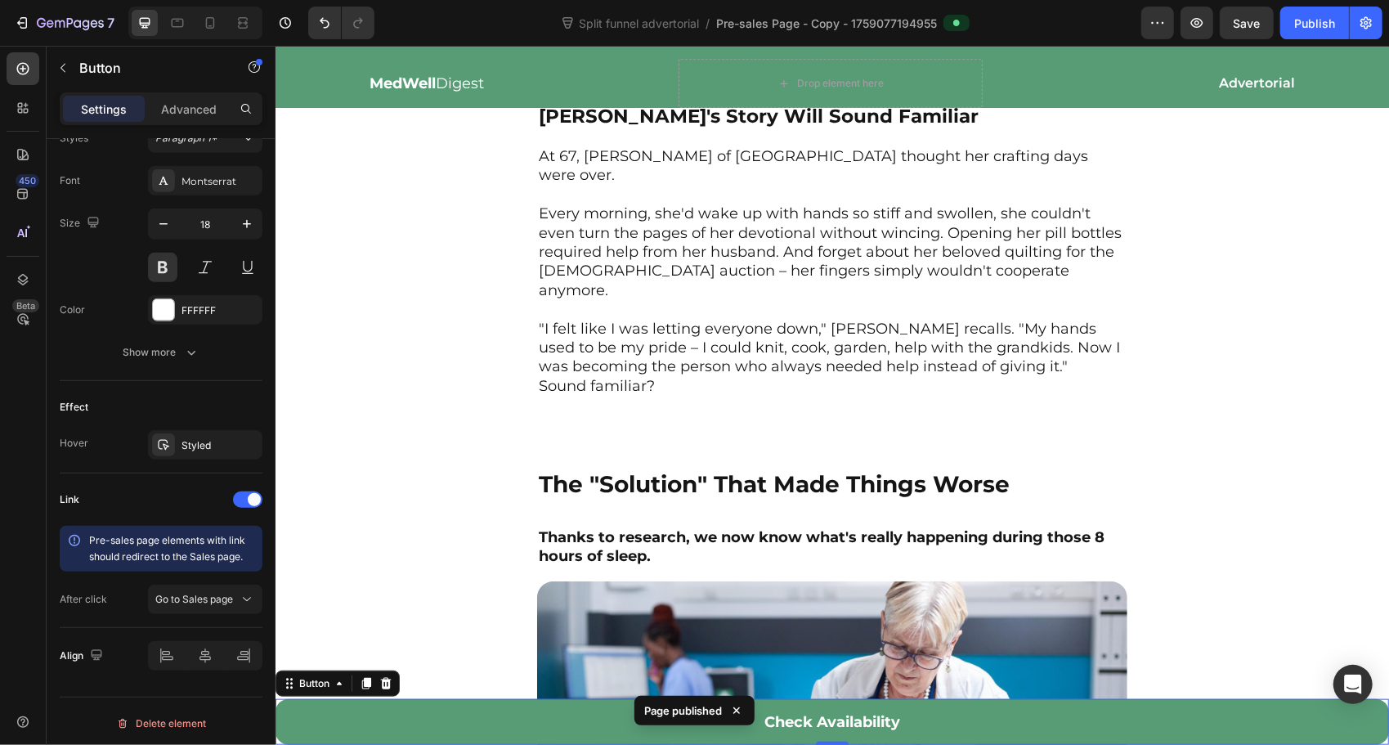
scroll to position [0, 0]
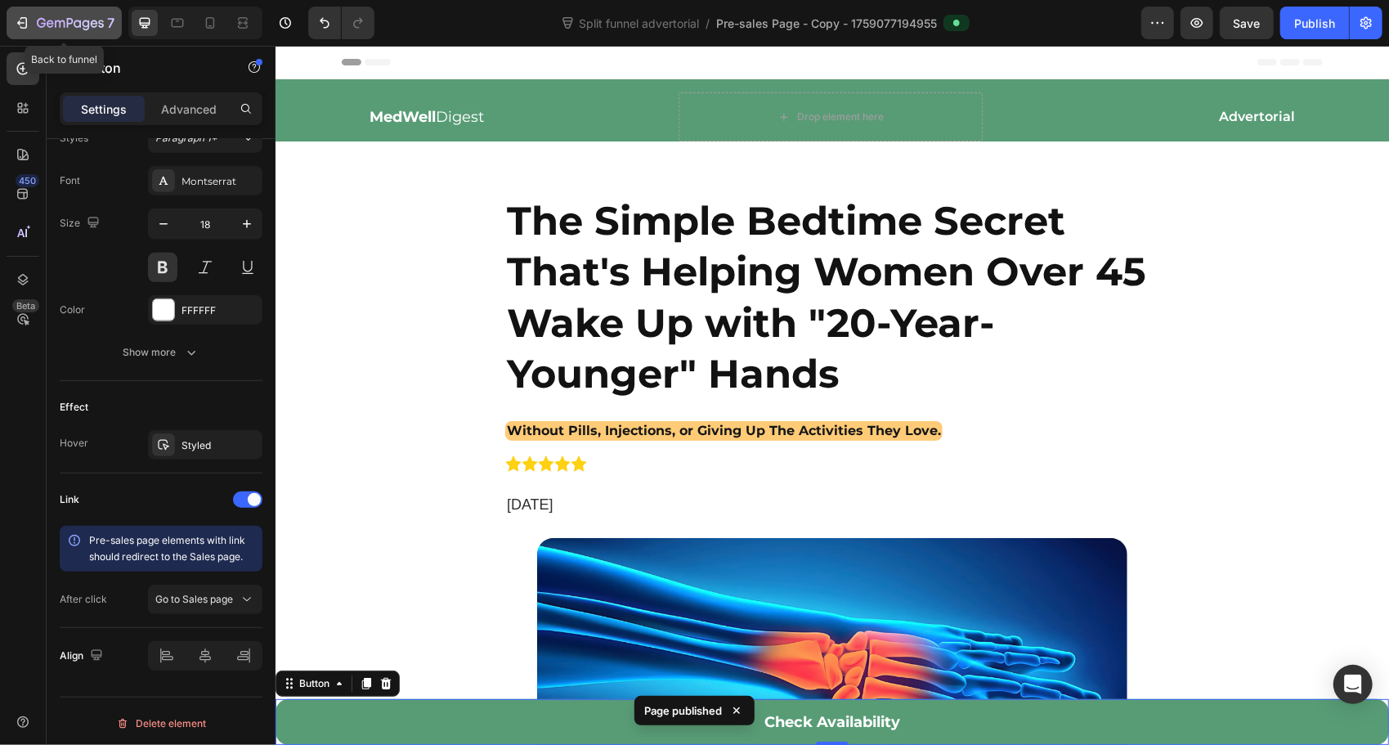
click at [20, 29] on icon "button" at bounding box center [22, 23] width 16 height 16
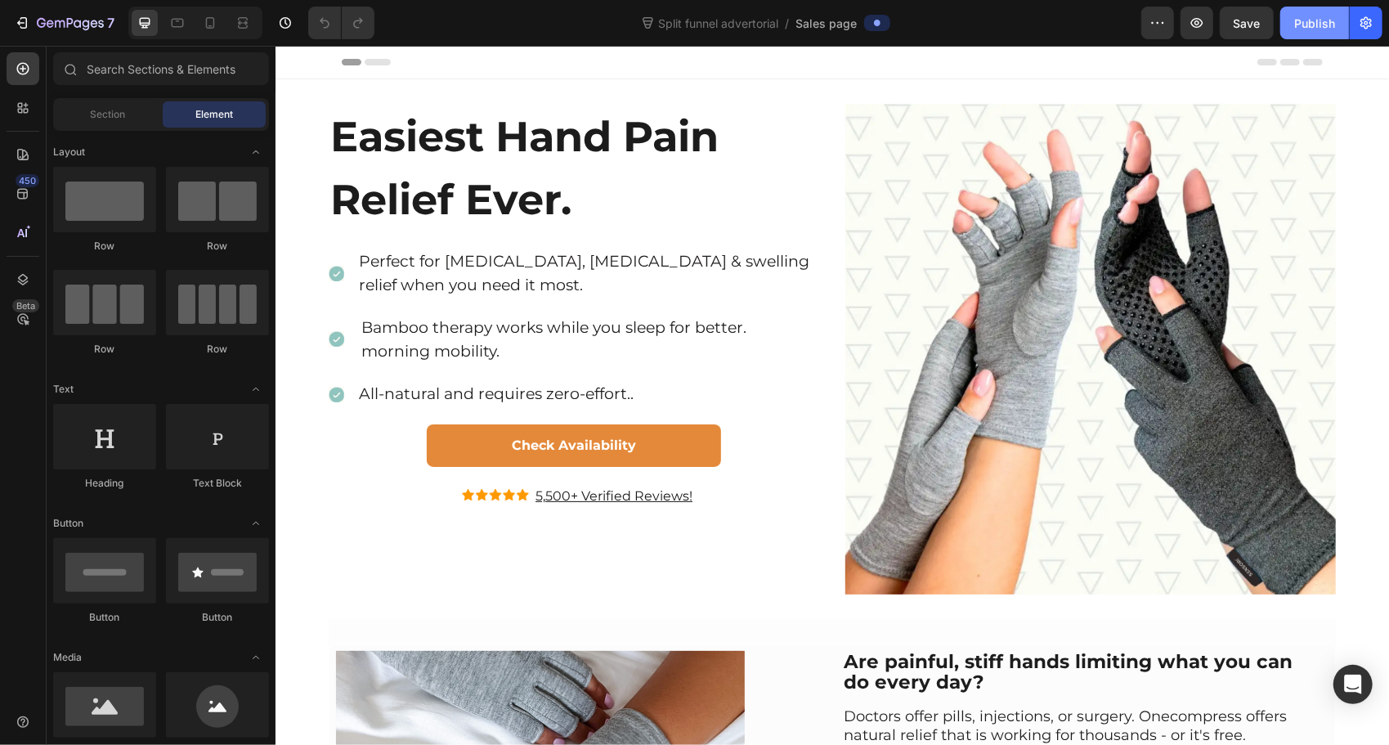
click at [1294, 17] on button "Publish" at bounding box center [1314, 23] width 69 height 33
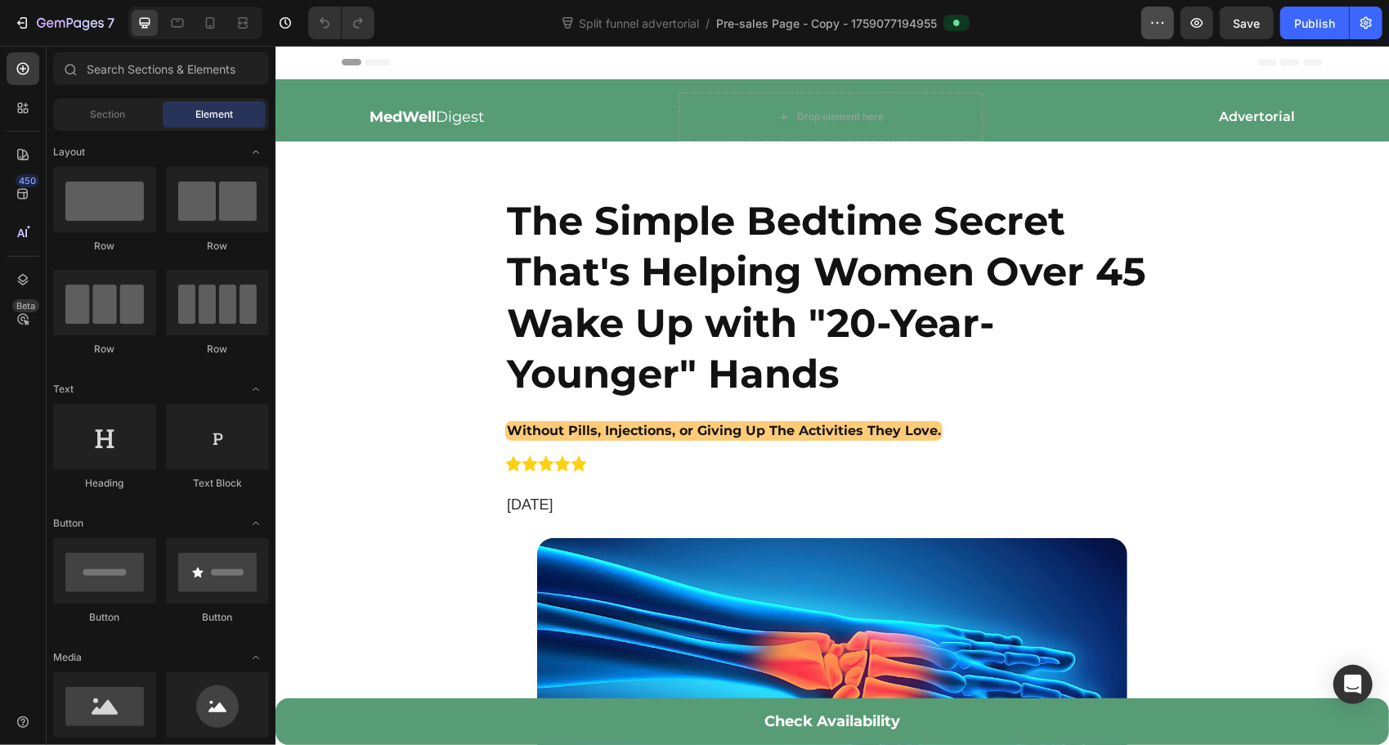
click at [1163, 25] on icon "button" at bounding box center [1158, 23] width 16 height 16
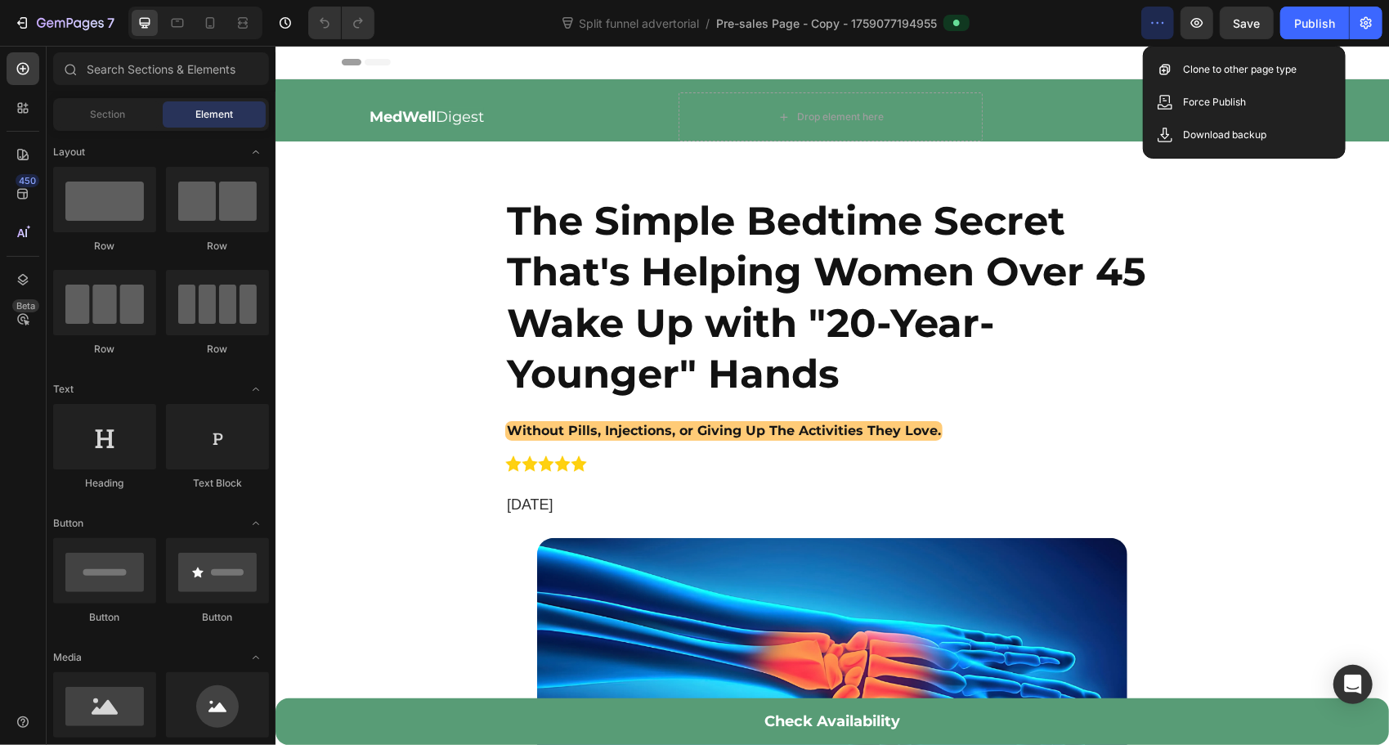
click at [1163, 25] on icon "button" at bounding box center [1158, 23] width 16 height 16
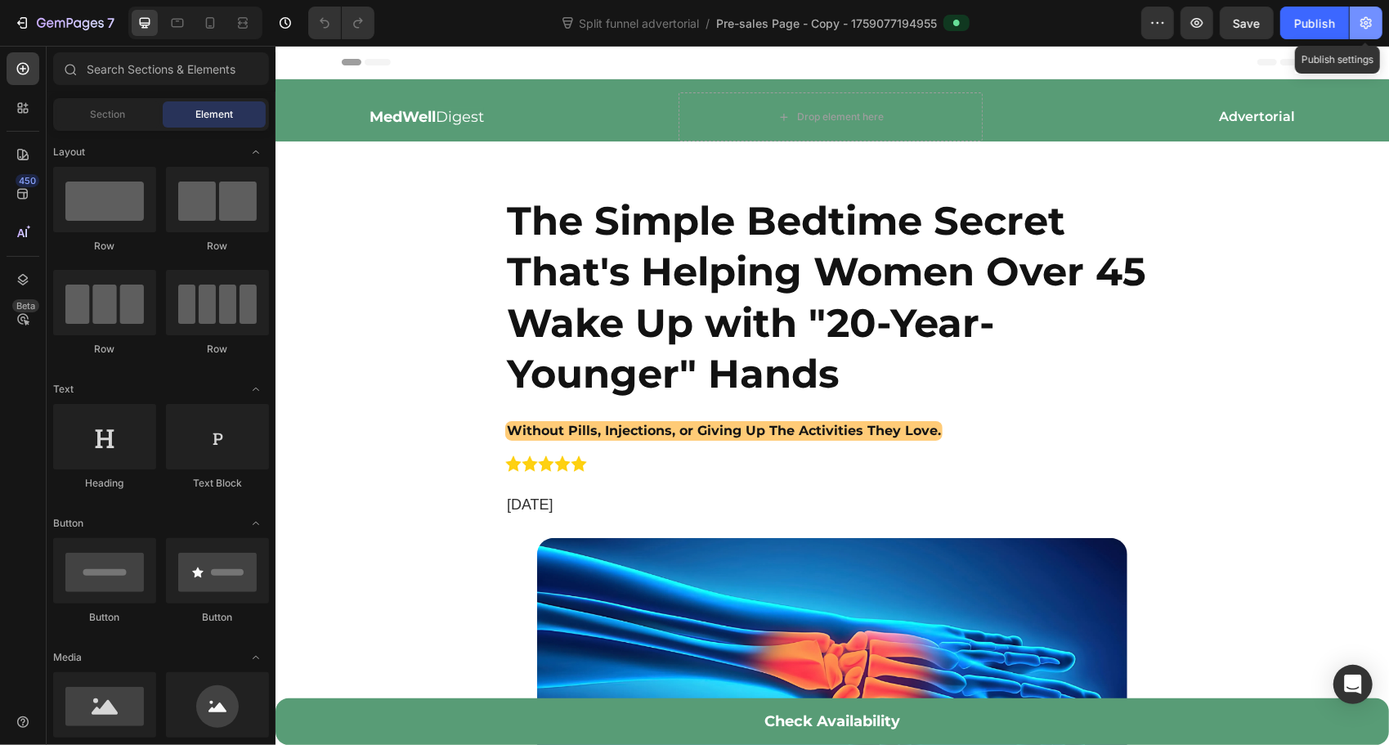
click at [1368, 13] on button "button" at bounding box center [1366, 23] width 33 height 33
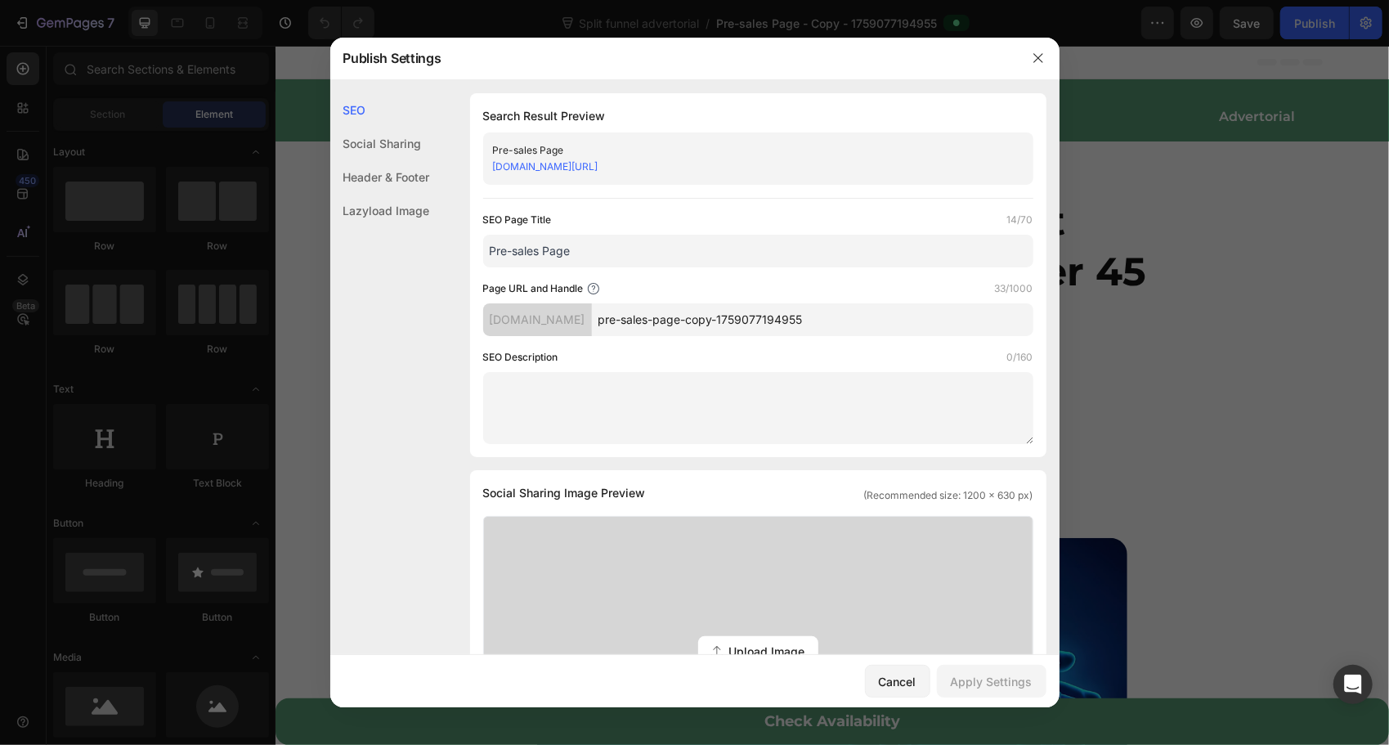
drag, startPoint x: 851, startPoint y: 316, endPoint x: 613, endPoint y: 322, distance: 238.0
click at [613, 322] on div "3fb928.myshopify.com pre-sales-page-copy-1759077194955" at bounding box center [758, 319] width 550 height 33
click at [599, 286] on icon at bounding box center [593, 288] width 13 height 13
click at [595, 286] on icon at bounding box center [593, 288] width 13 height 13
click at [590, 288] on icon at bounding box center [593, 288] width 13 height 13
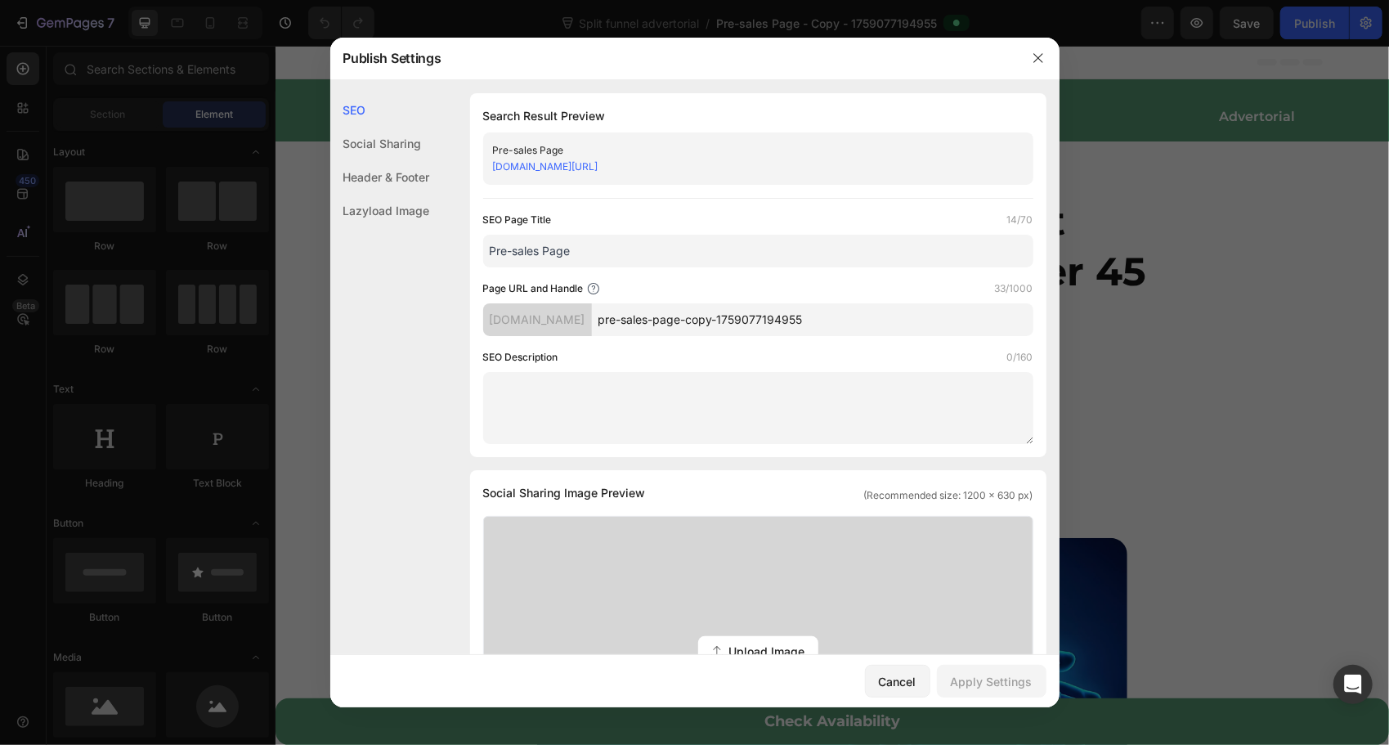
drag, startPoint x: 833, startPoint y: 316, endPoint x: 631, endPoint y: 314, distance: 202.0
click at [631, 314] on input "pre-sales-page-copy-1759077194955" at bounding box center [813, 319] width 442 height 33
type input "p"
paste input "naturalhandhealing.com"
drag, startPoint x: 757, startPoint y: 320, endPoint x: 733, endPoint y: 325, distance: 24.2
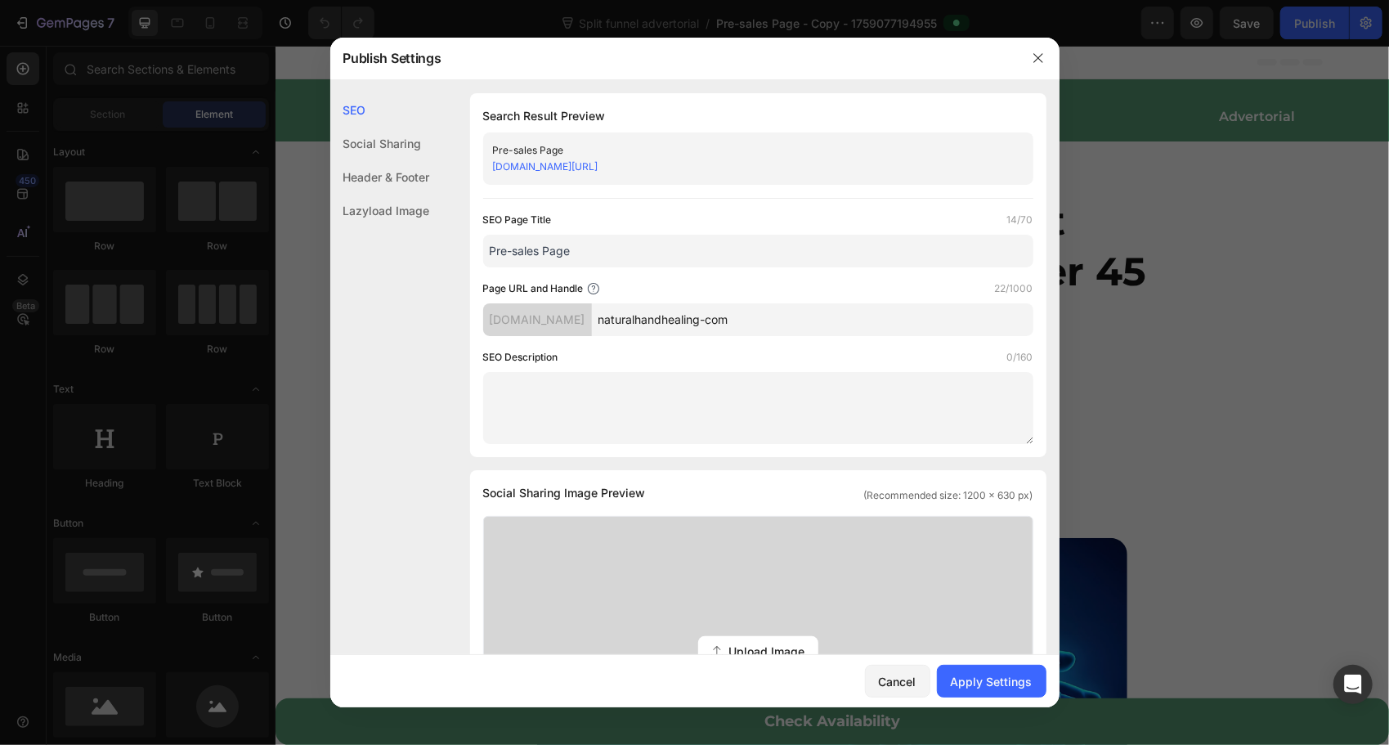
click at [733, 325] on input "naturalhandhealing-com" at bounding box center [813, 319] width 442 height 33
type input "naturalhandhealing"
click at [994, 690] on div "Apply Settings" at bounding box center [992, 681] width 82 height 17
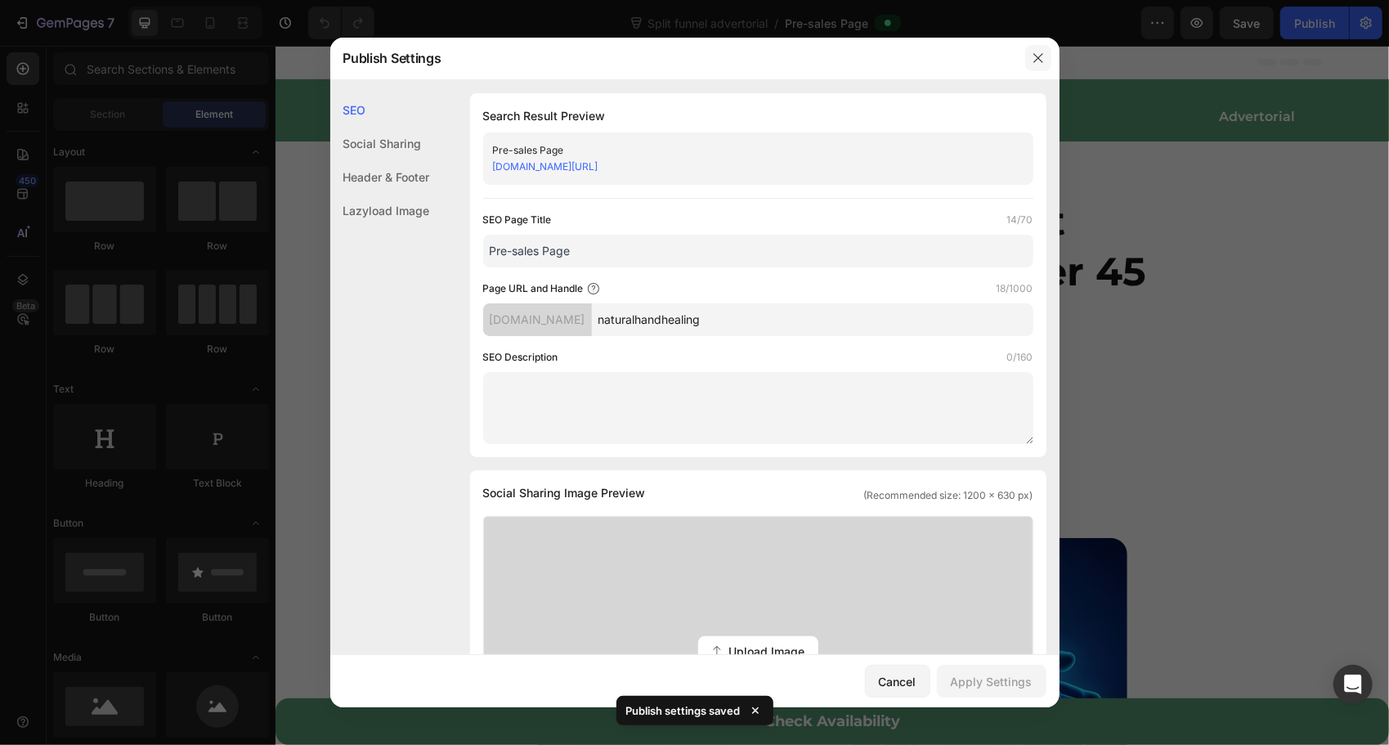
click at [1040, 64] on icon "button" at bounding box center [1038, 58] width 13 height 13
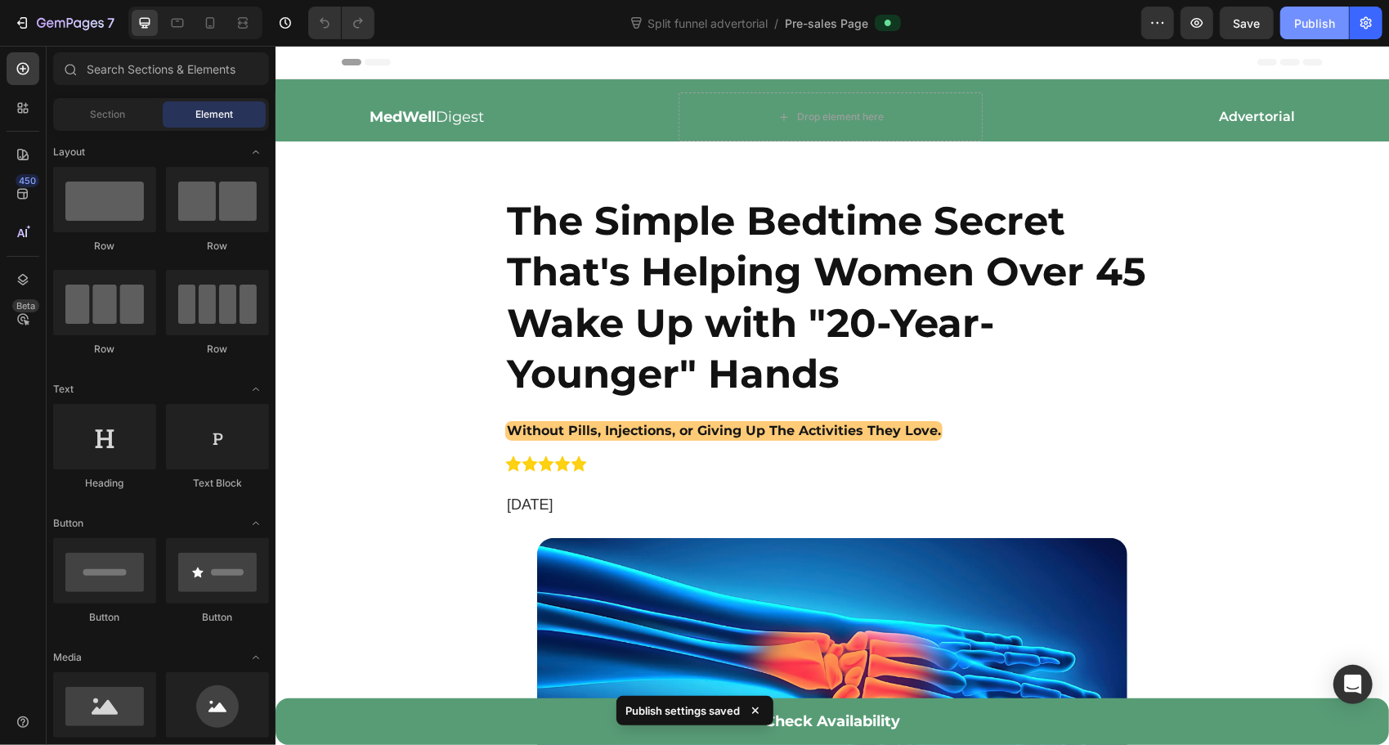
click at [1314, 21] on div "Publish" at bounding box center [1314, 23] width 41 height 17
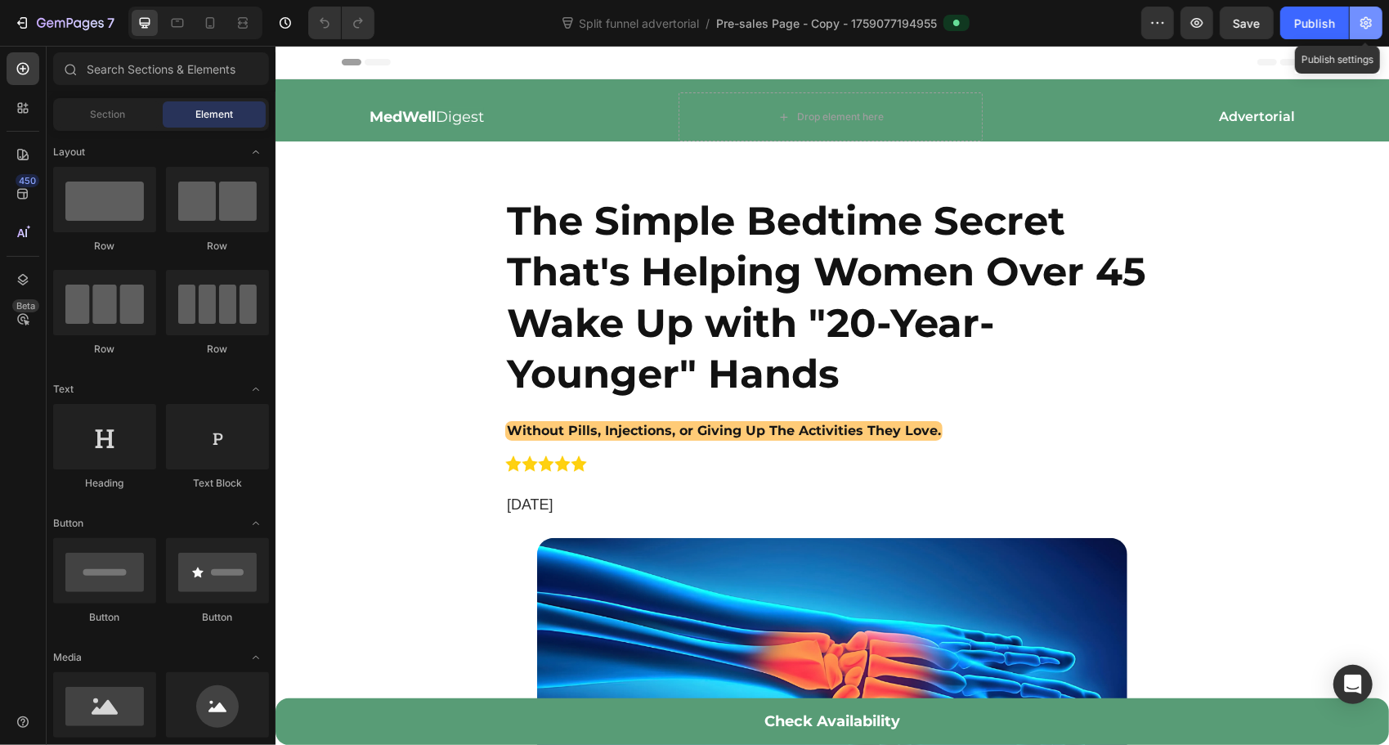
click at [1371, 15] on icon "button" at bounding box center [1366, 23] width 16 height 16
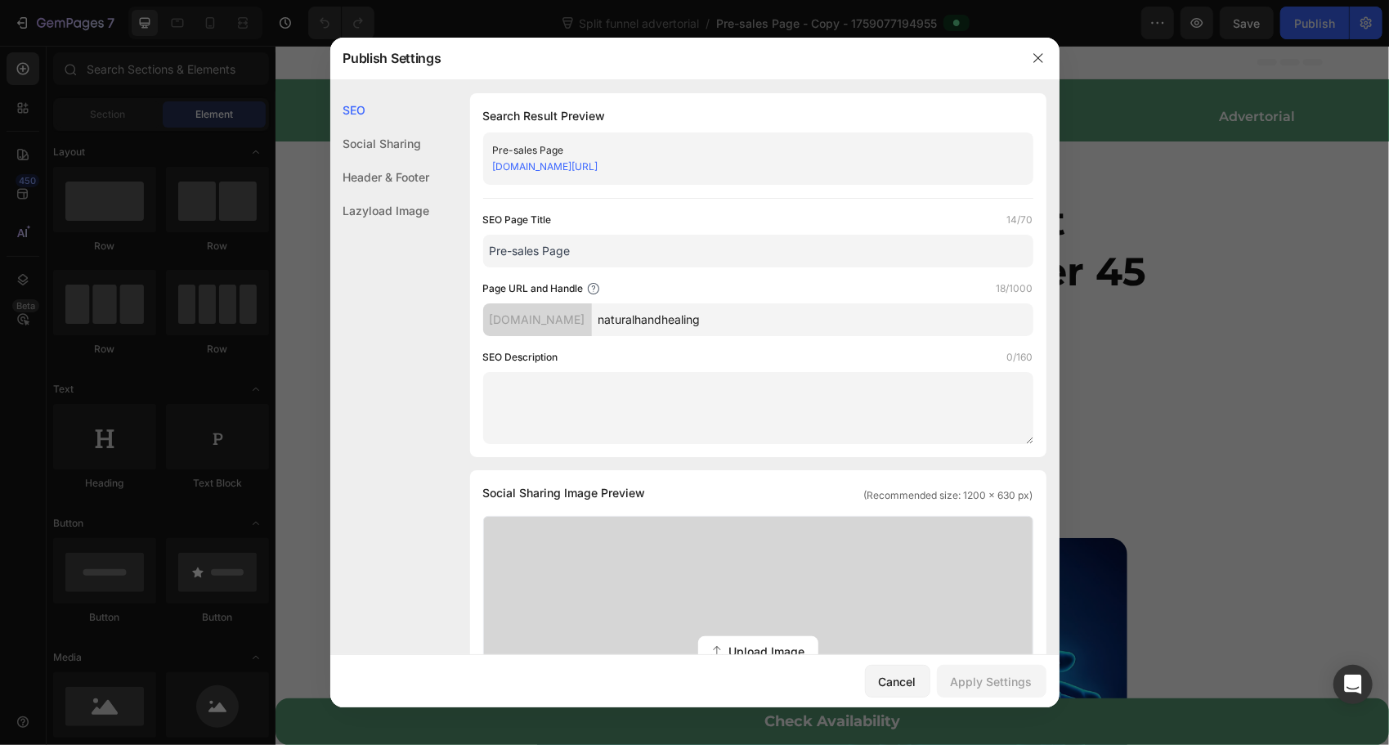
drag, startPoint x: 739, startPoint y: 162, endPoint x: 491, endPoint y: 179, distance: 249.2
click at [491, 179] on div "Pre-sales Page 3fb928.myshopify.com/pages/naturalhandhealing" at bounding box center [758, 158] width 550 height 52
copy link "[DOMAIN_NAME][URL]"
click at [756, 253] on input "Pre-sales Page" at bounding box center [758, 251] width 550 height 33
click at [937, 121] on h1 "Search Result Preview" at bounding box center [758, 116] width 550 height 20
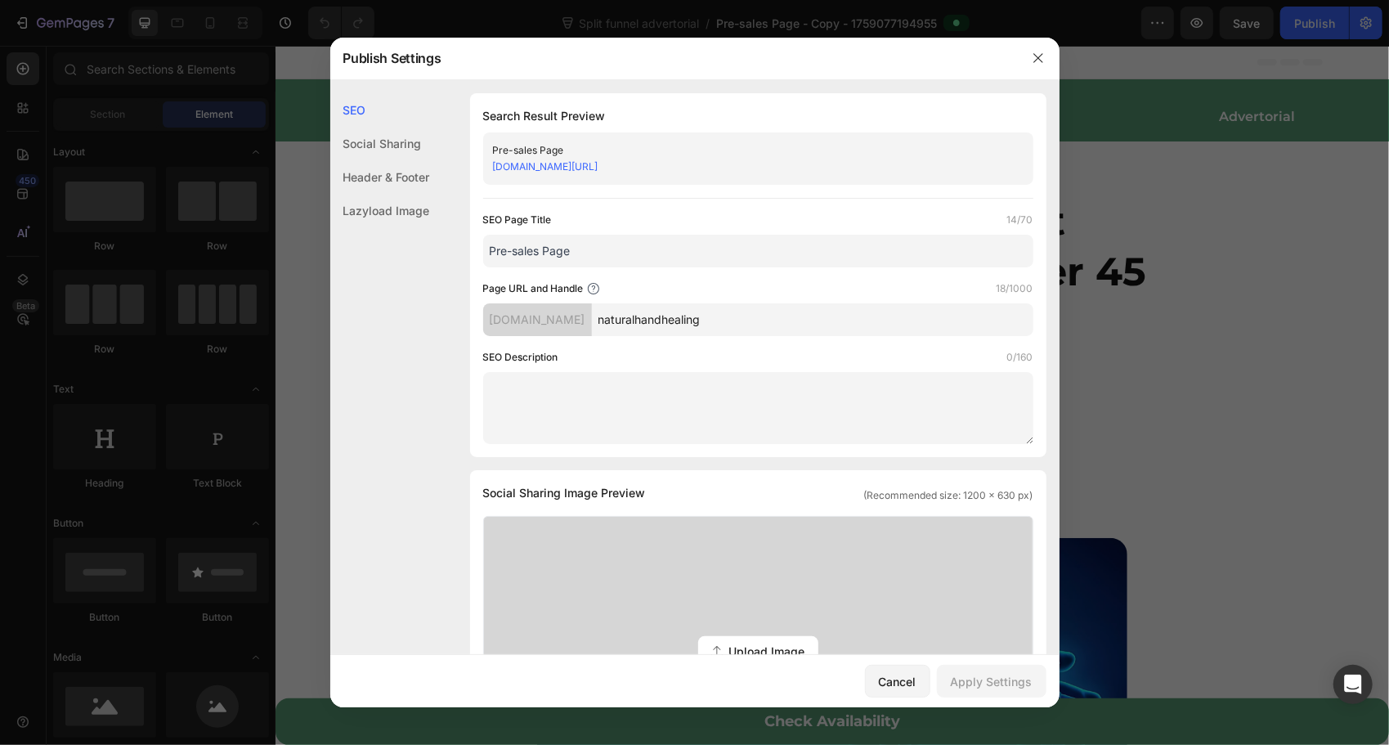
click at [366, 135] on div "Social Sharing" at bounding box center [380, 144] width 100 height 34
click at [599, 162] on link "[DOMAIN_NAME][URL]" at bounding box center [545, 166] width 105 height 12
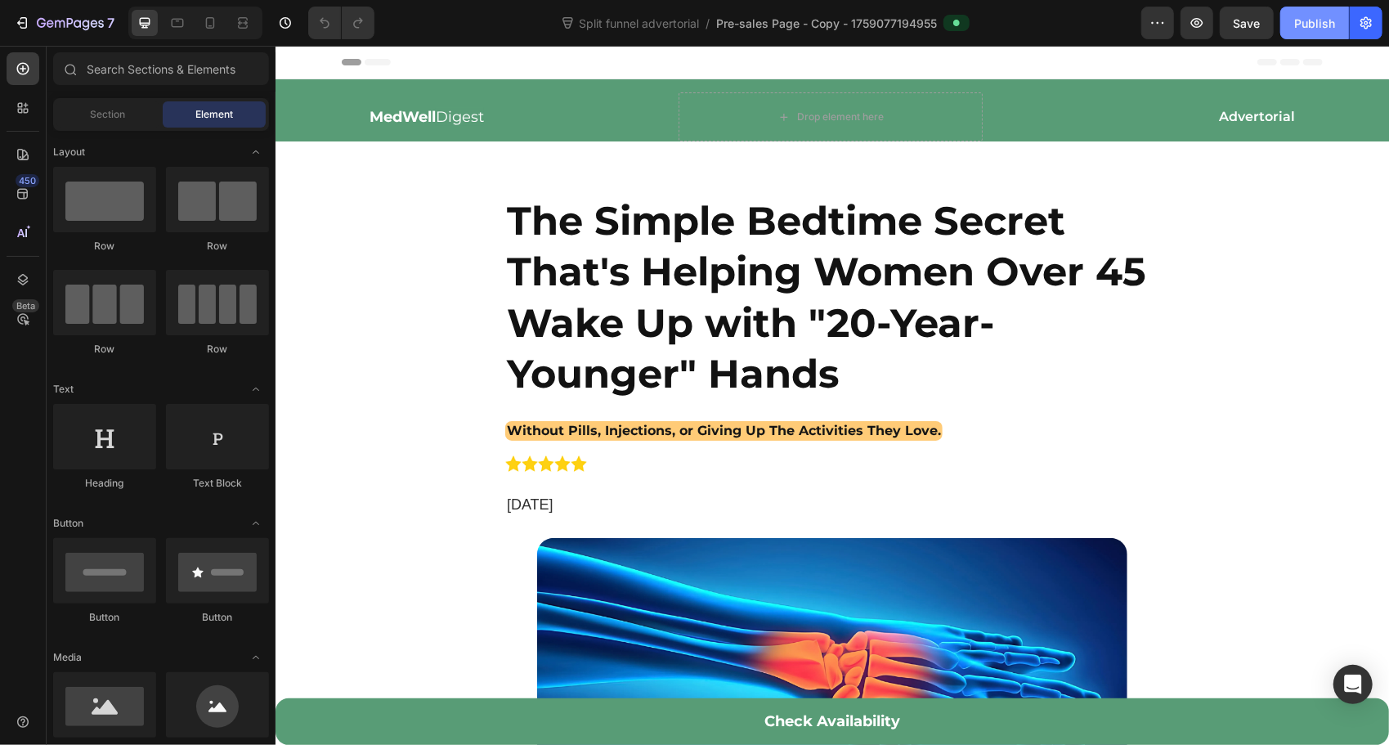
click at [1323, 20] on div "Publish" at bounding box center [1314, 23] width 41 height 17
click at [1153, 25] on icon "button" at bounding box center [1158, 23] width 16 height 16
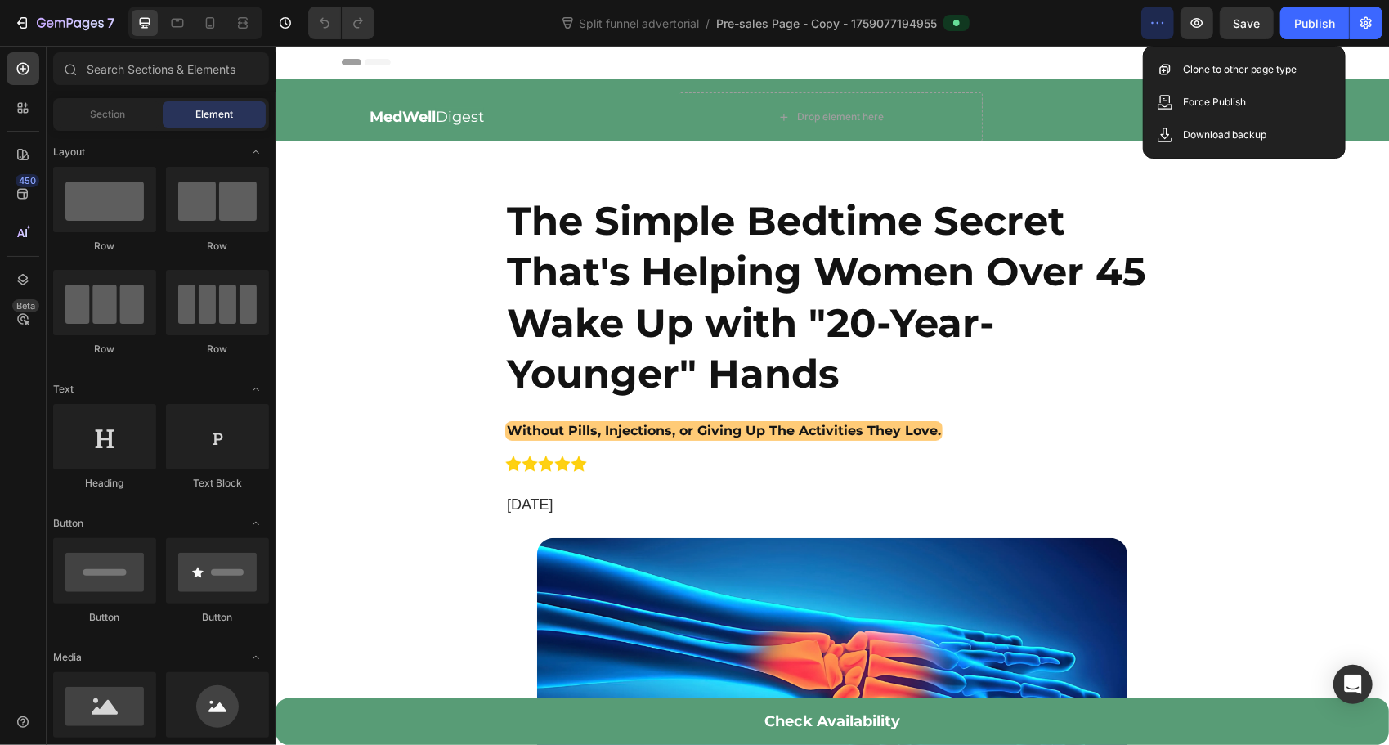
click at [1153, 25] on icon "button" at bounding box center [1158, 23] width 16 height 16
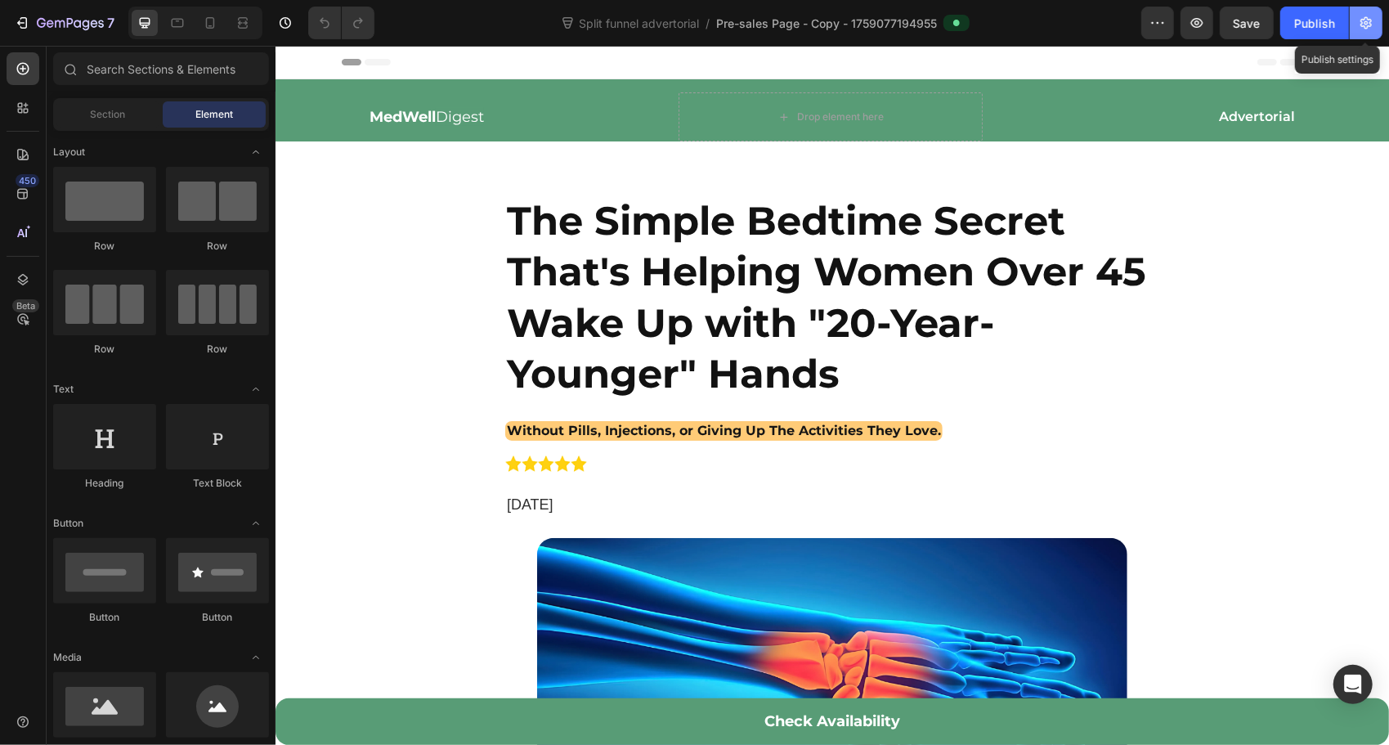
click at [1367, 20] on icon "button" at bounding box center [1366, 23] width 16 height 16
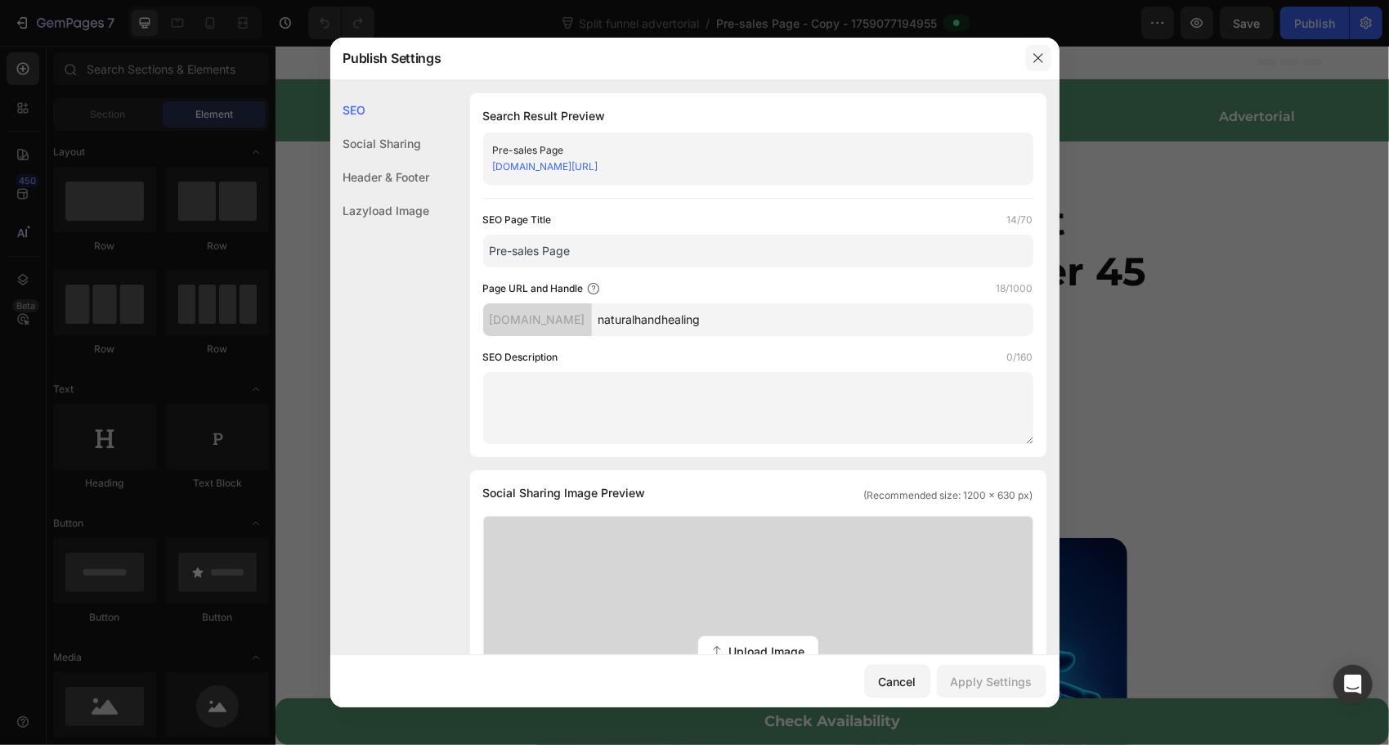
click at [1030, 59] on button "button" at bounding box center [1038, 58] width 26 height 26
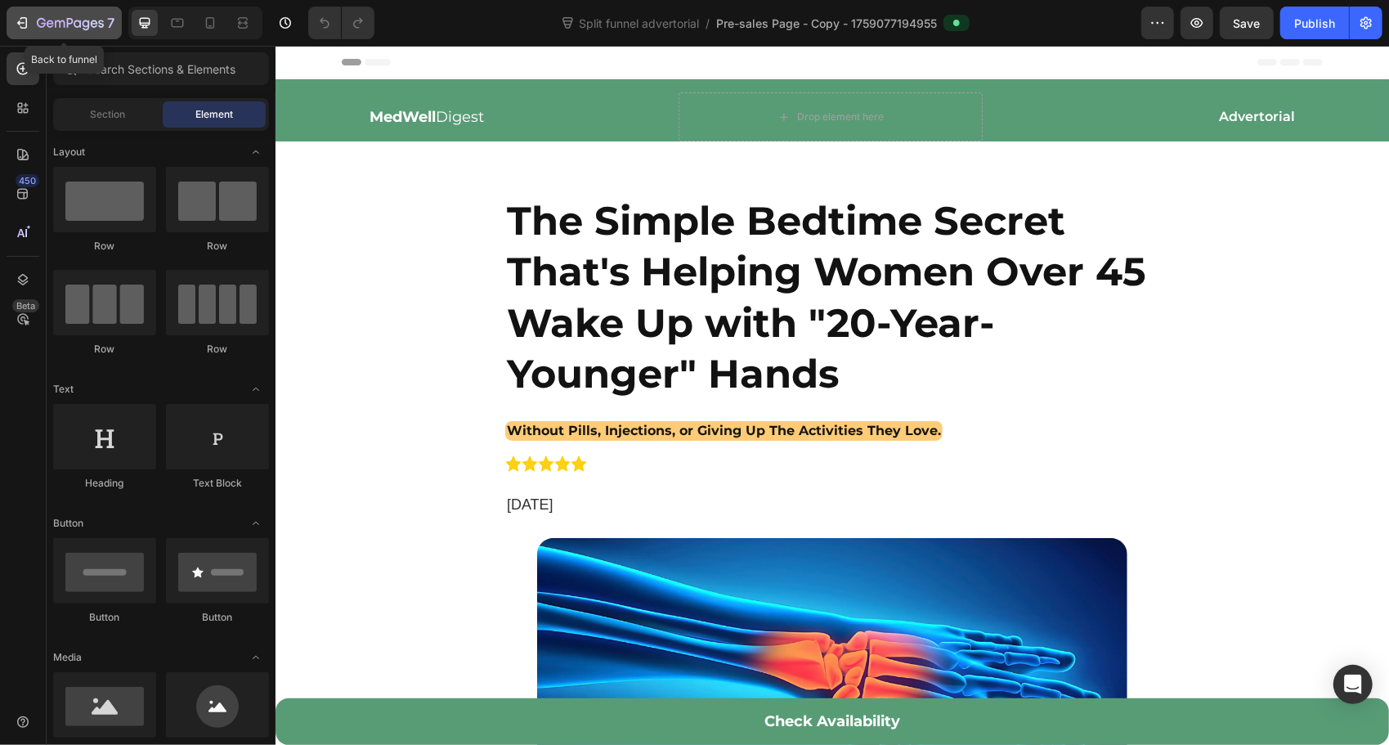
click at [14, 26] on icon "button" at bounding box center [22, 23] width 16 height 16
click at [1321, 20] on div "Publish" at bounding box center [1314, 23] width 41 height 17
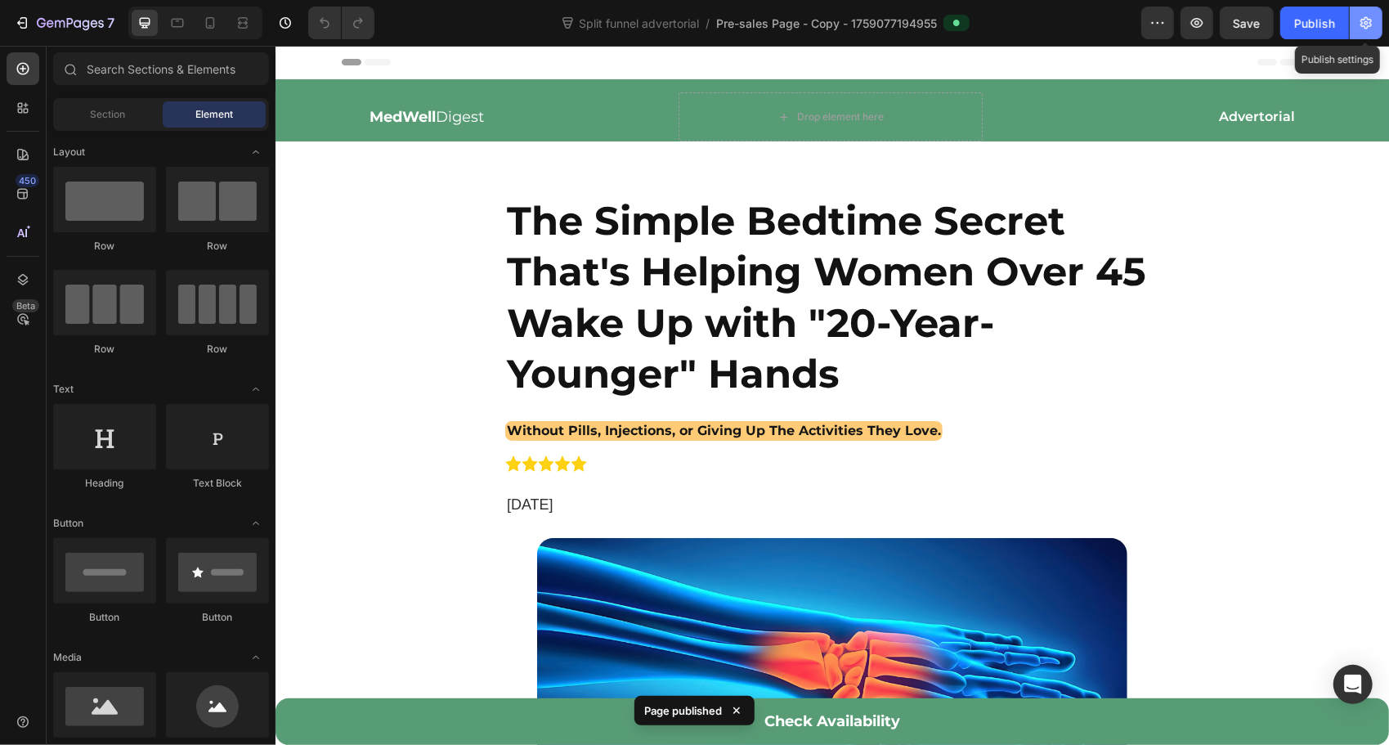
click at [1367, 26] on icon "button" at bounding box center [1366, 23] width 11 height 12
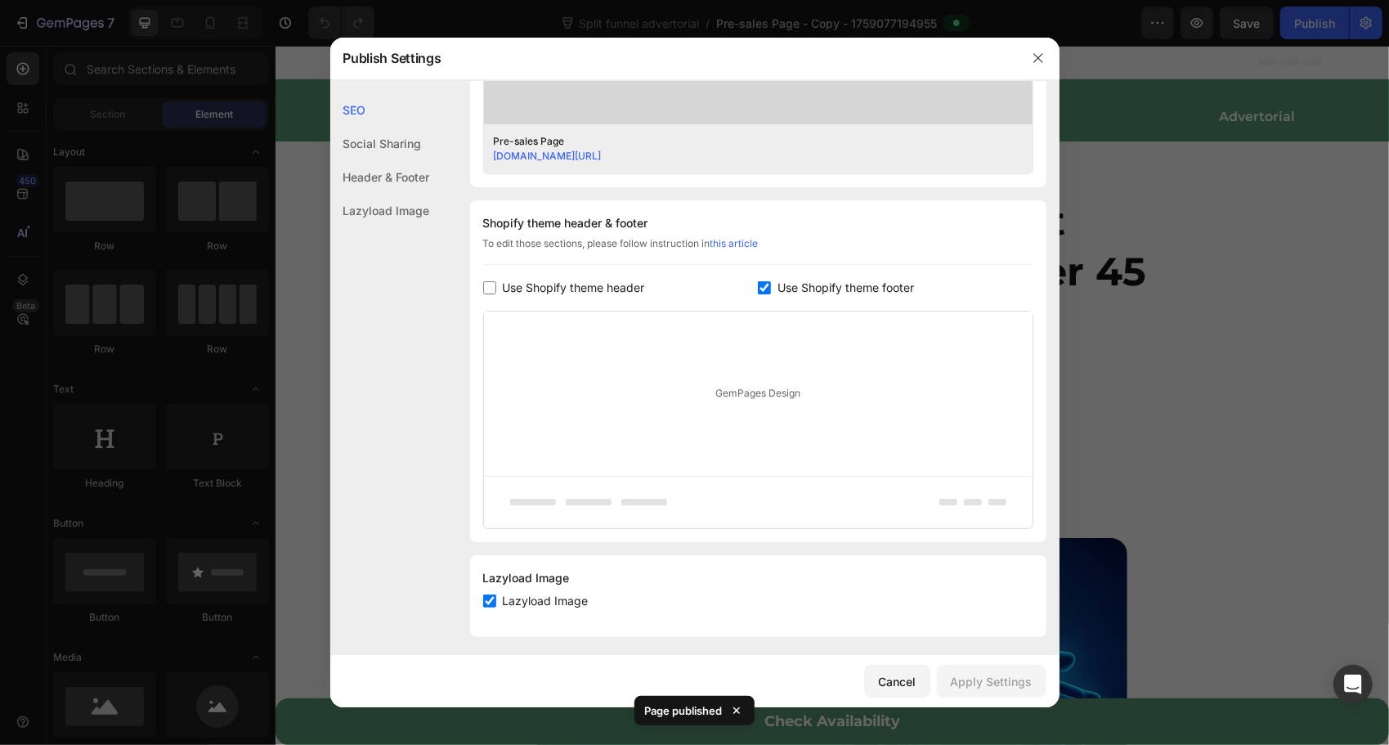
scroll to position [667, 0]
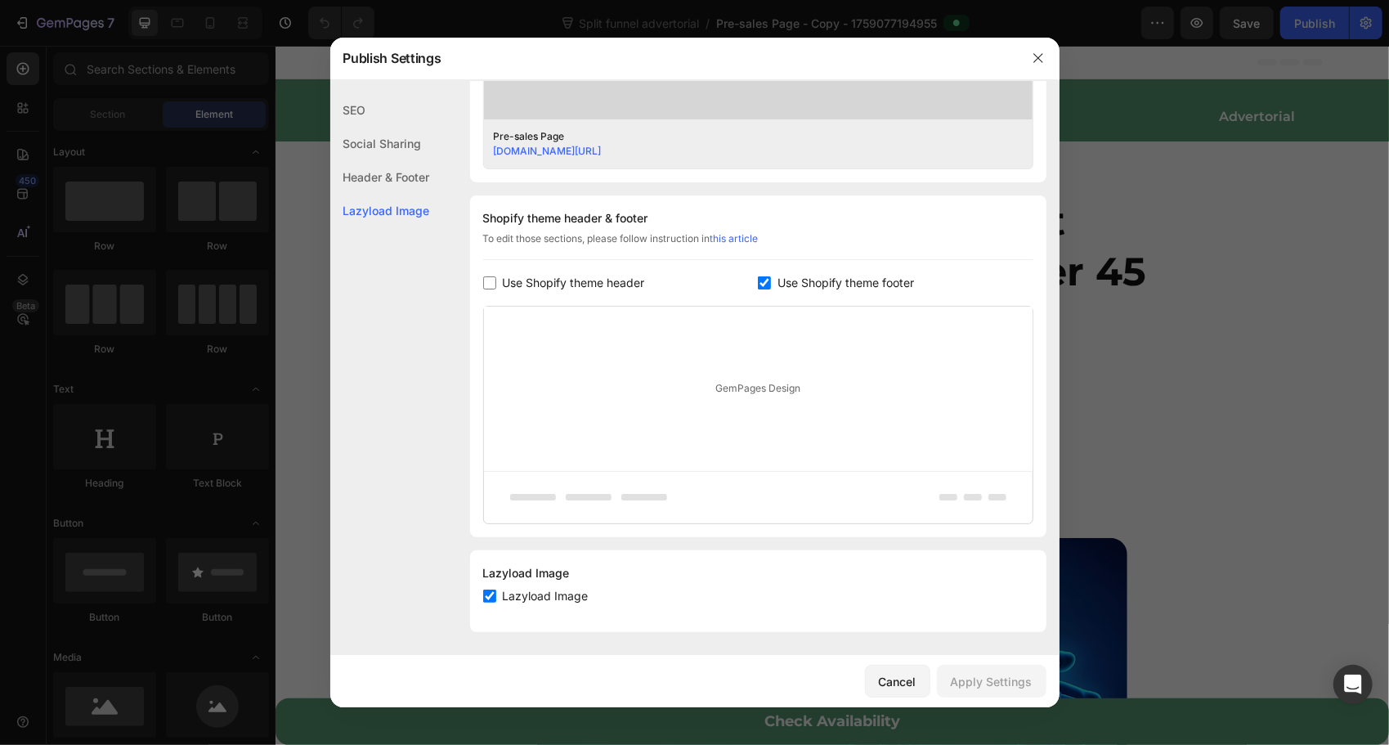
click at [1329, 324] on div at bounding box center [694, 372] width 1389 height 745
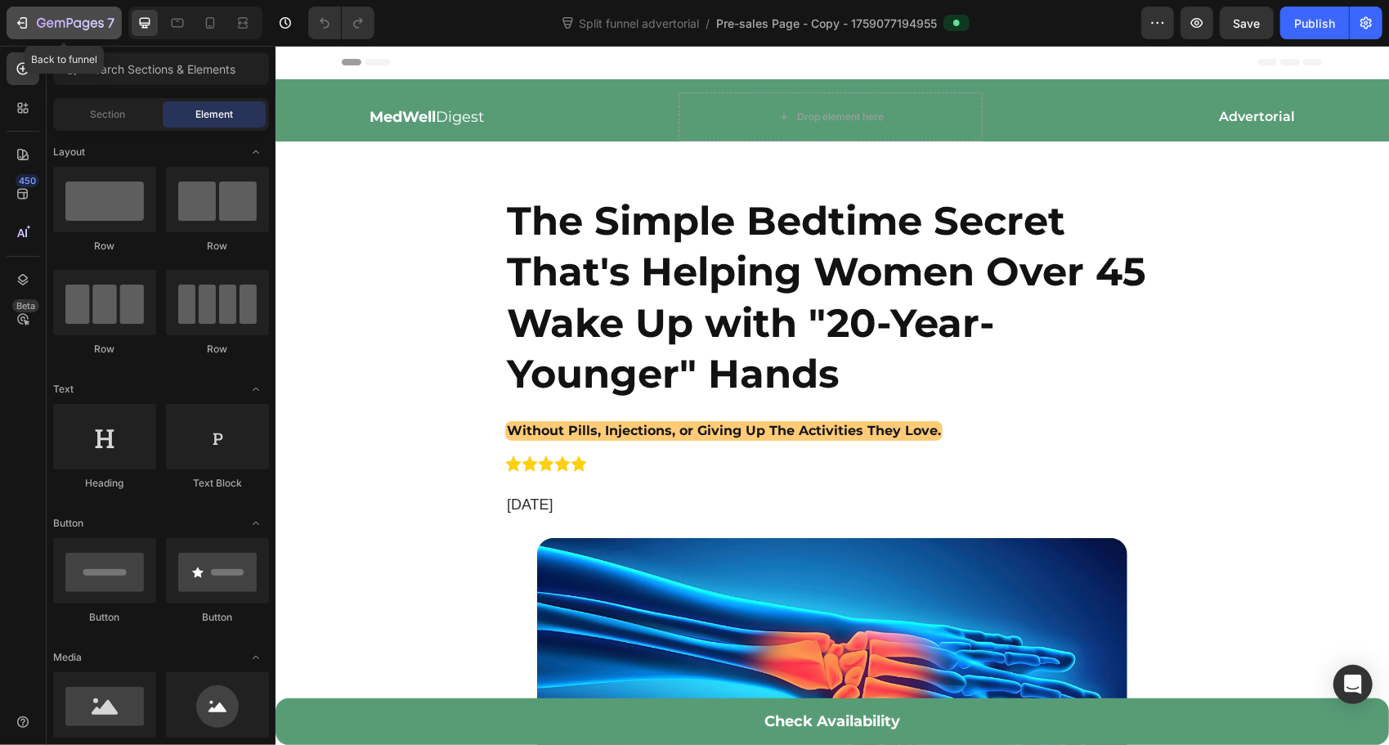
click at [13, 25] on button "7" at bounding box center [64, 23] width 115 height 33
